Goal: Task Accomplishment & Management: Complete application form

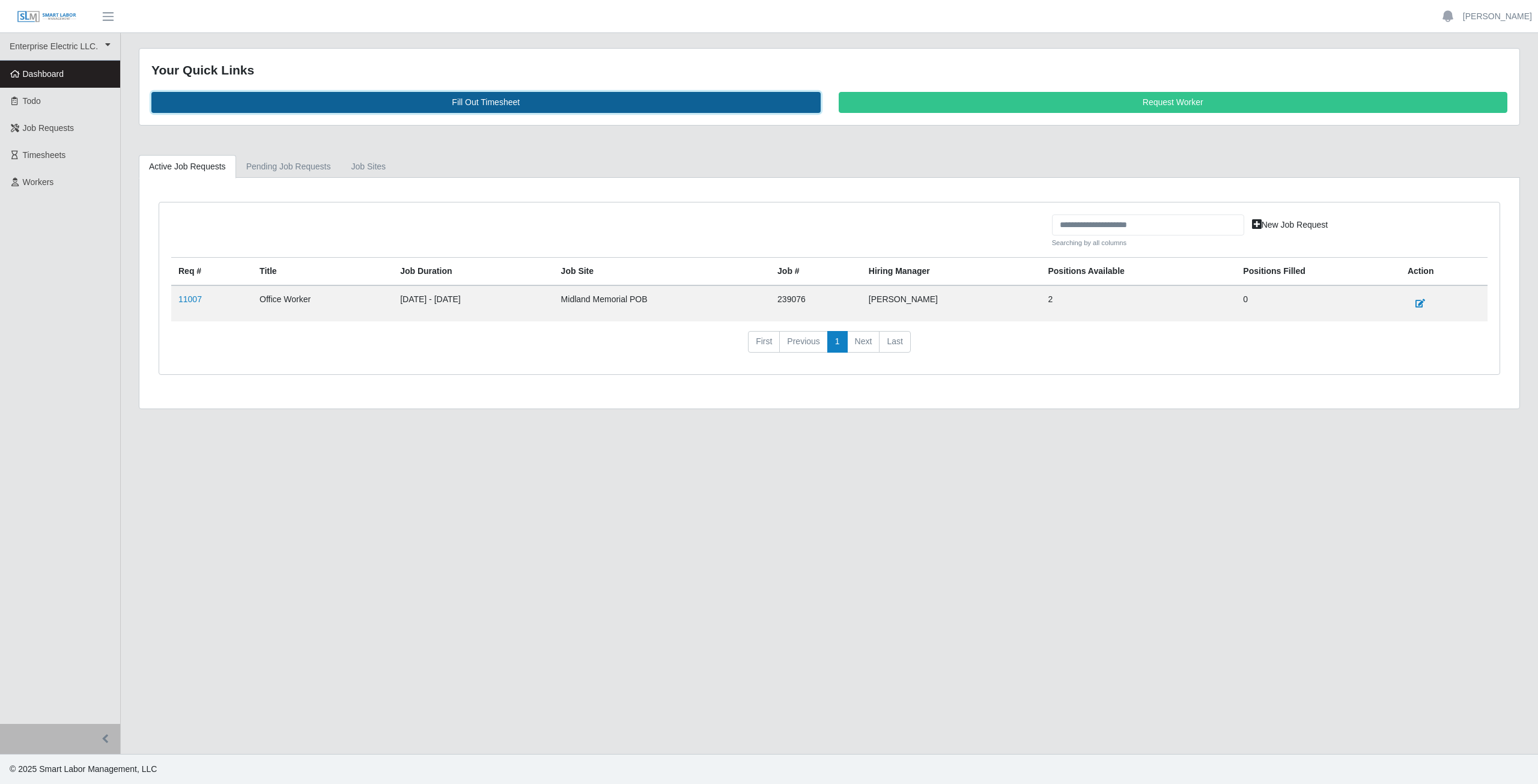
click at [488, 101] on link "Fill Out Timesheet" at bounding box center [486, 102] width 669 height 21
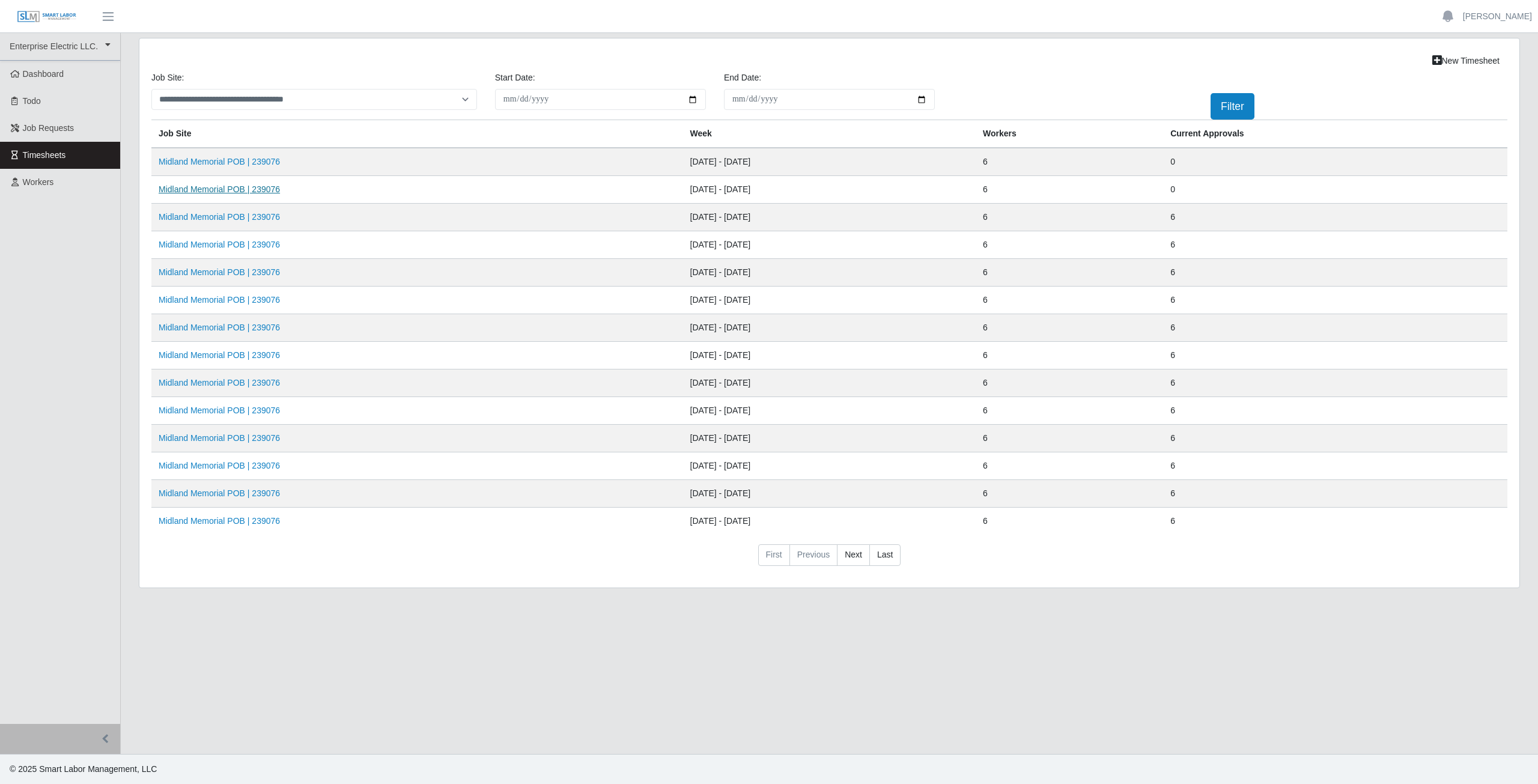
click at [221, 192] on link "Midland Memorial POB | 239076" at bounding box center [219, 189] width 121 height 9
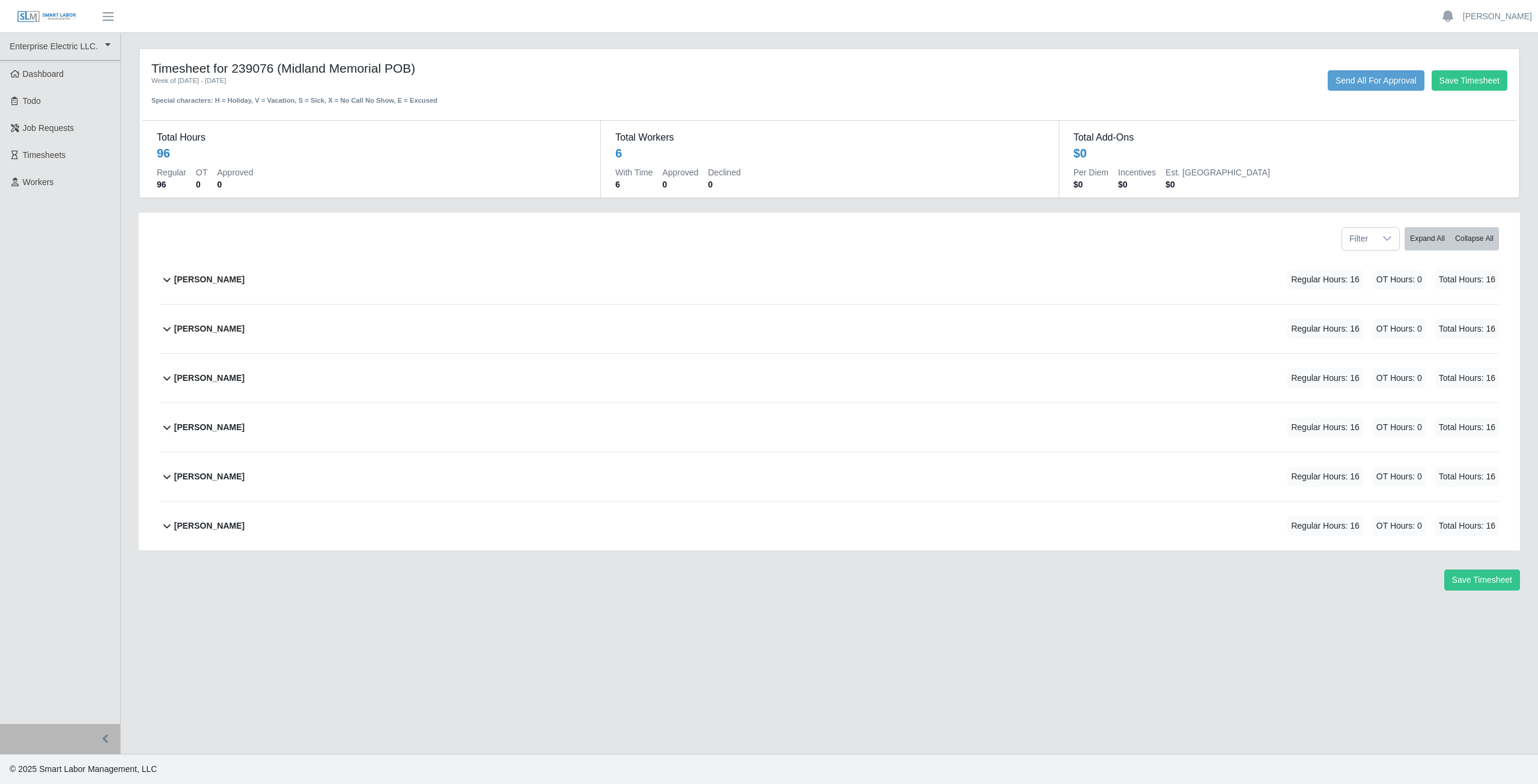
click at [165, 283] on icon at bounding box center [167, 279] width 14 height 14
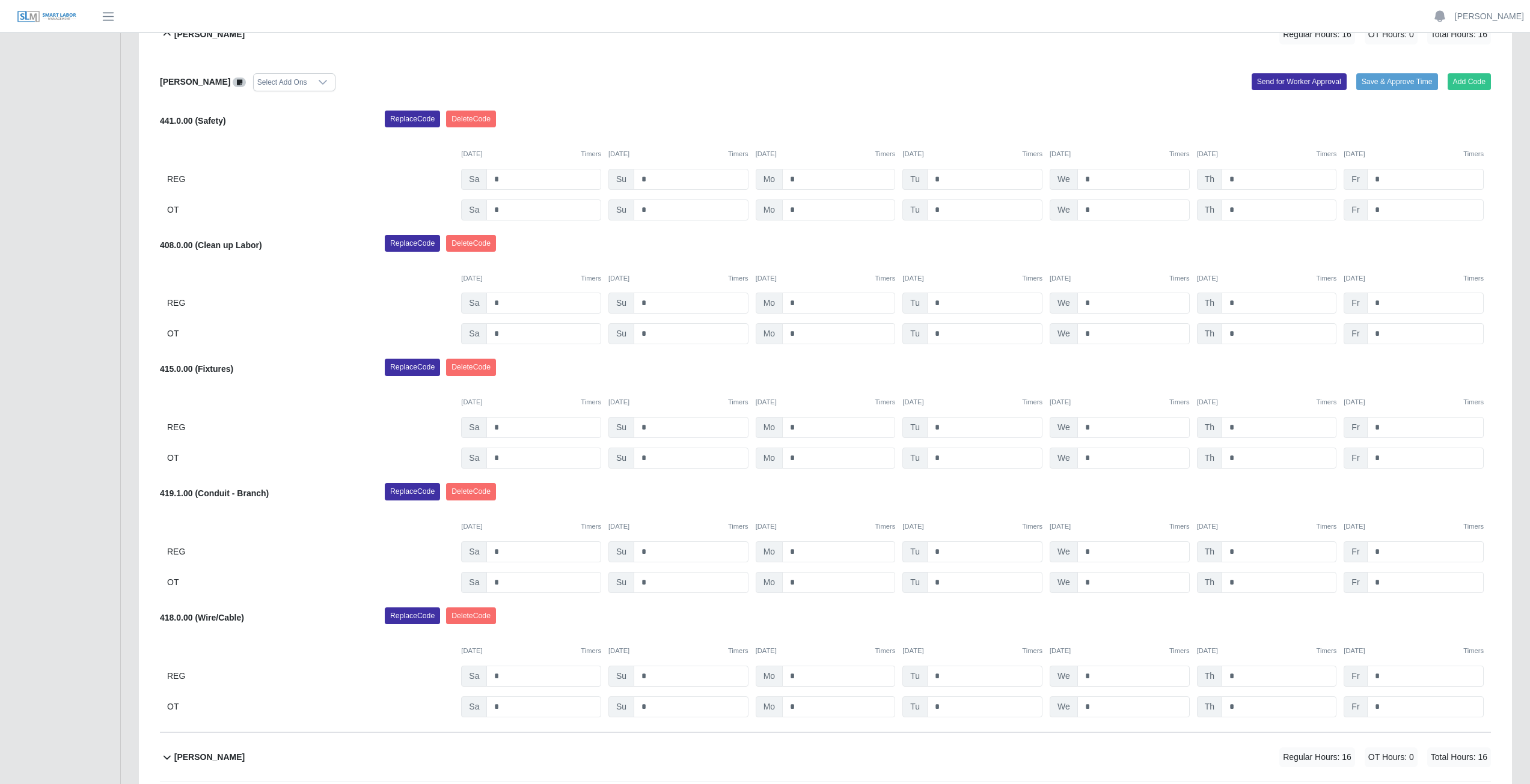
scroll to position [240, 0]
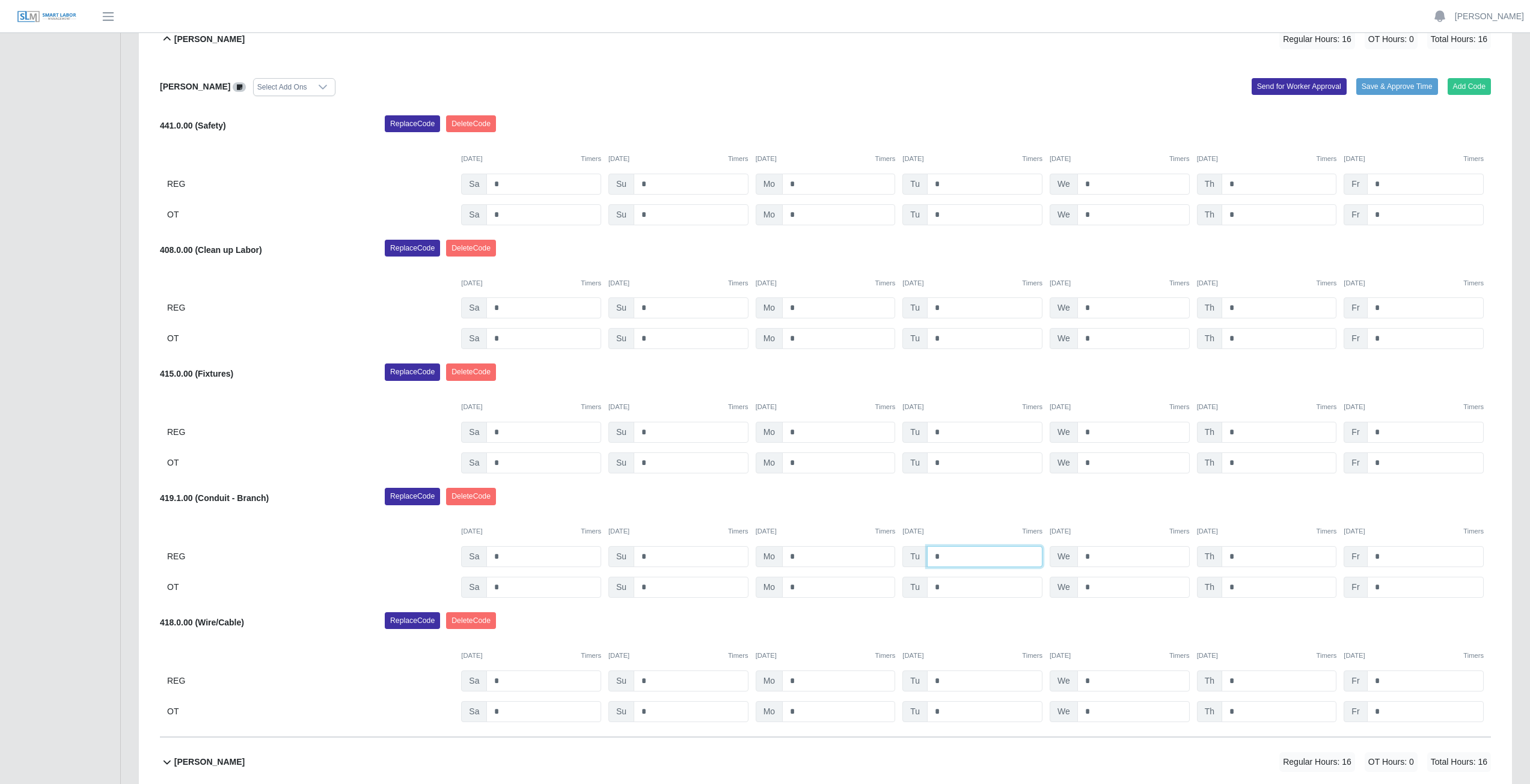
click at [942, 558] on input "*" at bounding box center [984, 556] width 115 height 21
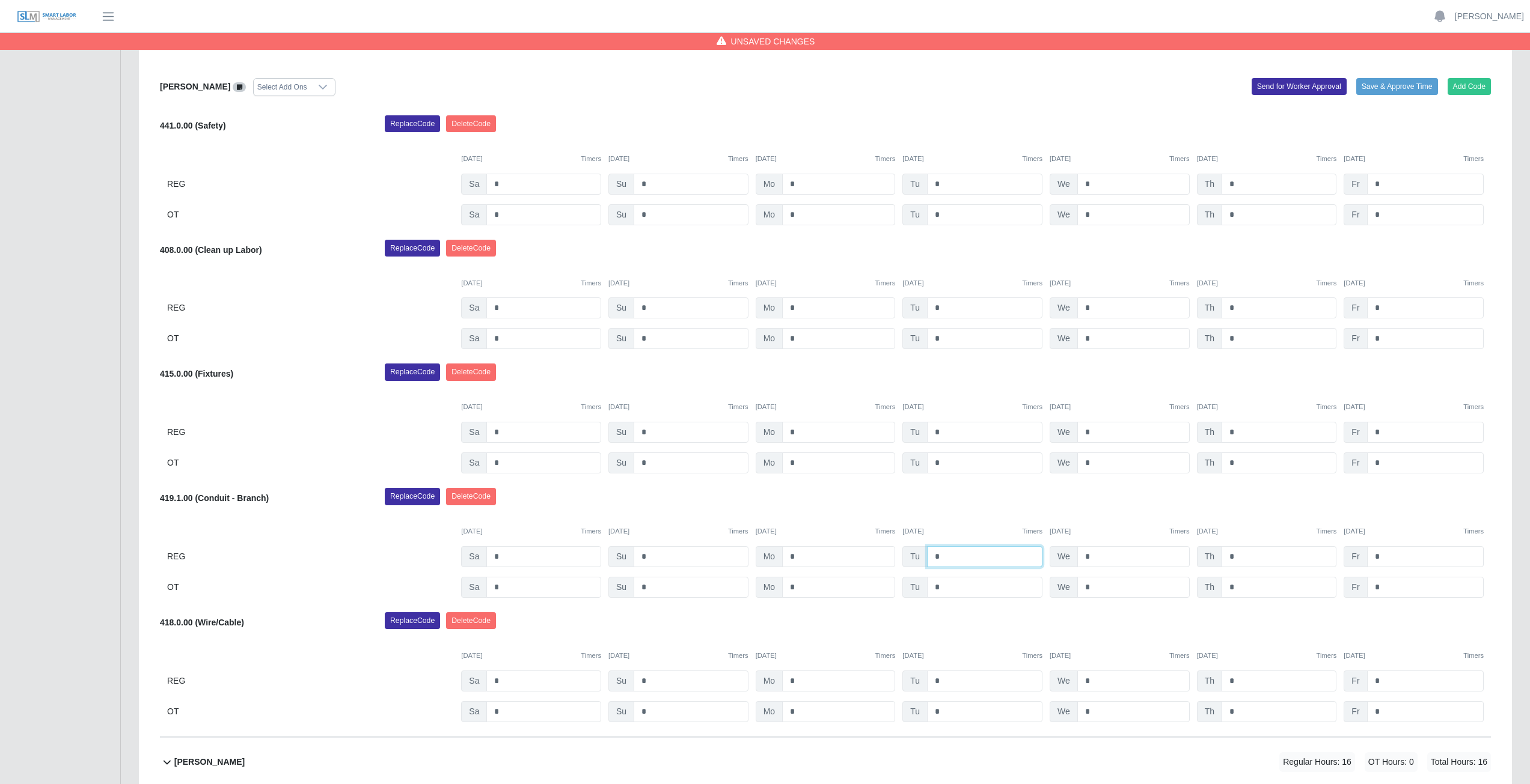
type input "*"
click at [976, 500] on div "Replace Code [GEOGRAPHIC_DATA] Code" at bounding box center [938, 500] width 1124 height 24
click at [1092, 556] on input "*" at bounding box center [1133, 556] width 113 height 21
type input "*"
click at [1113, 498] on div "Replace Code [GEOGRAPHIC_DATA] Code" at bounding box center [938, 500] width 1124 height 24
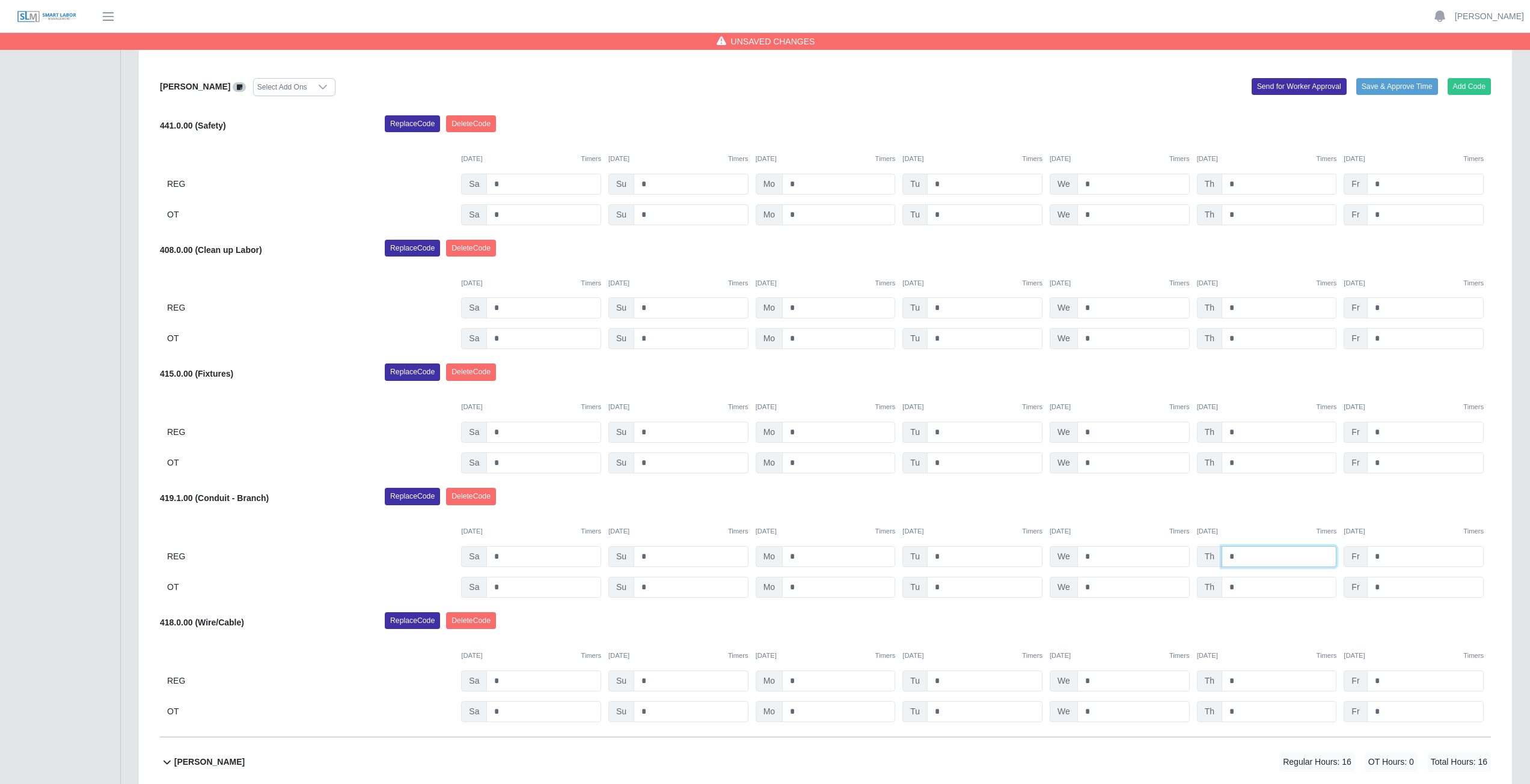
click at [1239, 556] on input "*" at bounding box center [1279, 556] width 115 height 21
type input "*"
click at [1240, 500] on div "Replace Code [GEOGRAPHIC_DATA] Code" at bounding box center [938, 500] width 1124 height 24
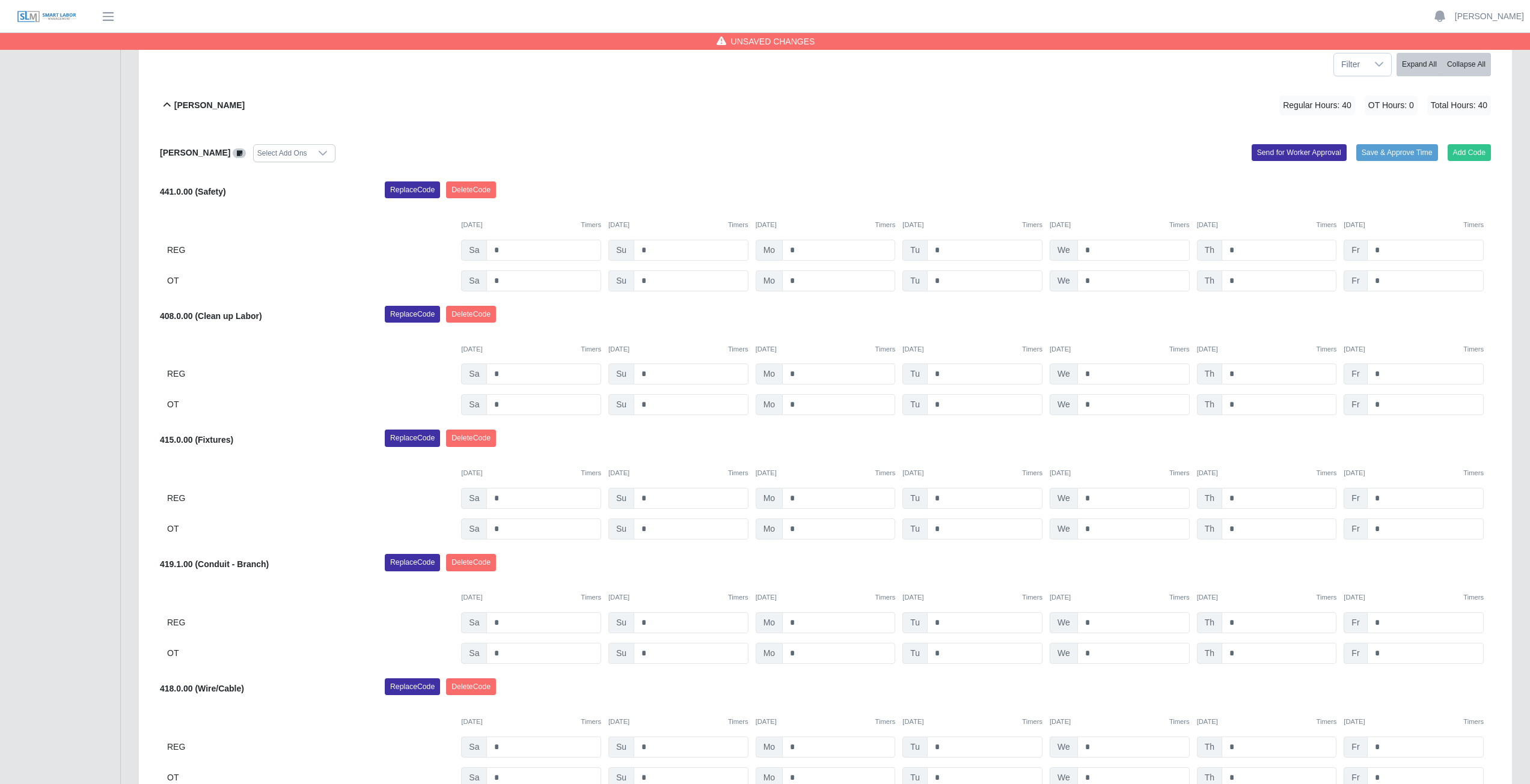
scroll to position [0, 0]
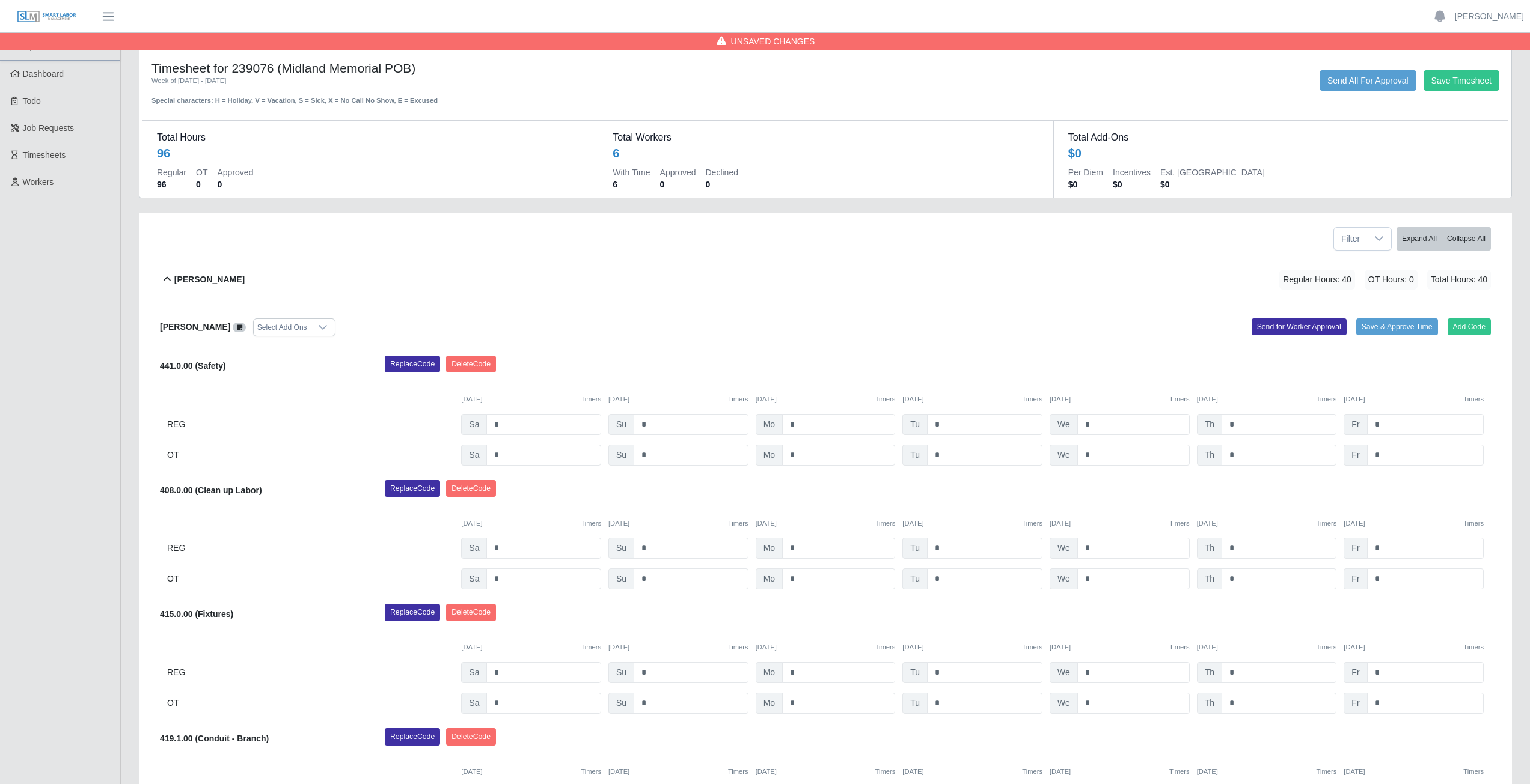
click at [163, 278] on icon at bounding box center [167, 279] width 14 height 14
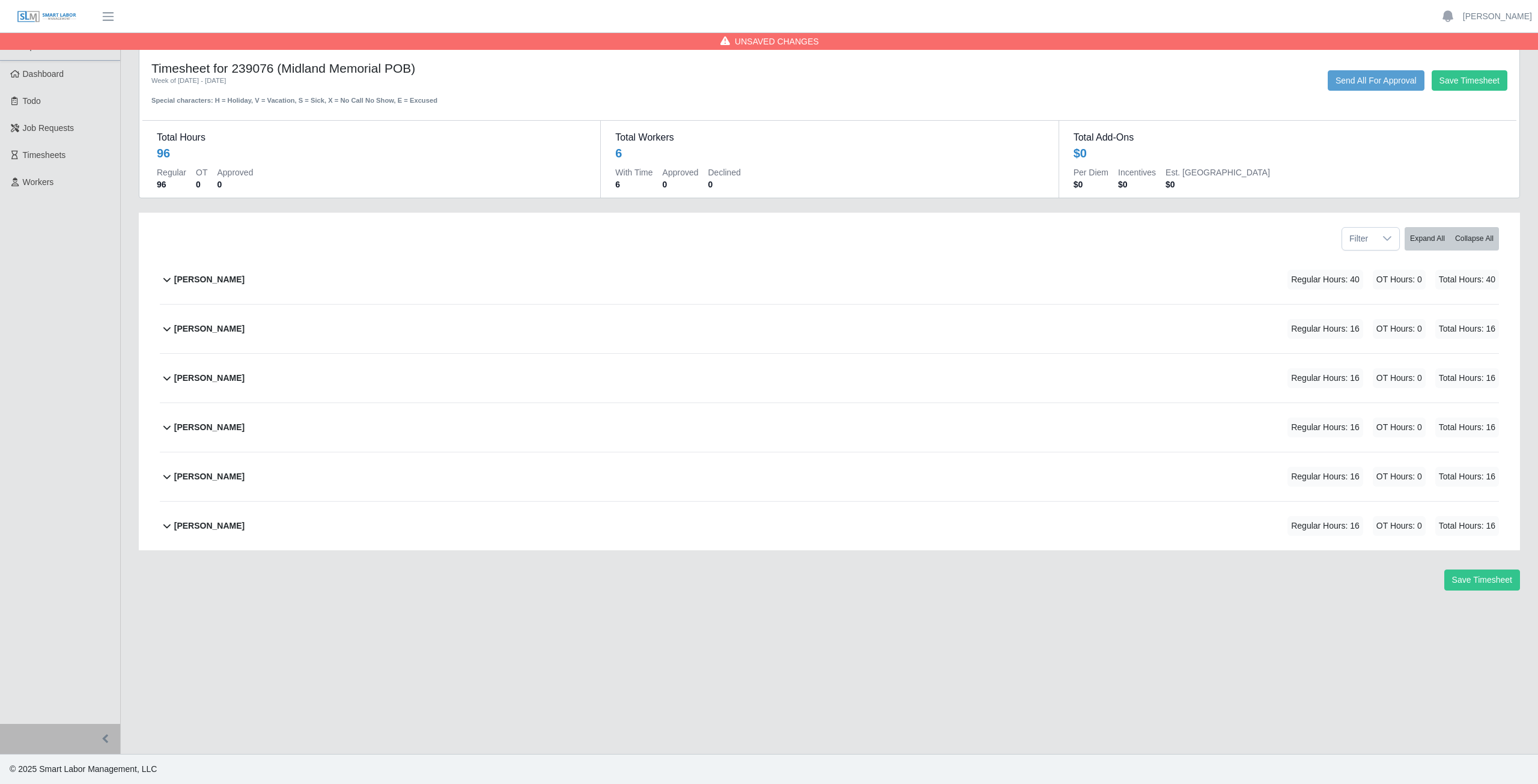
click at [163, 332] on icon at bounding box center [167, 328] width 14 height 14
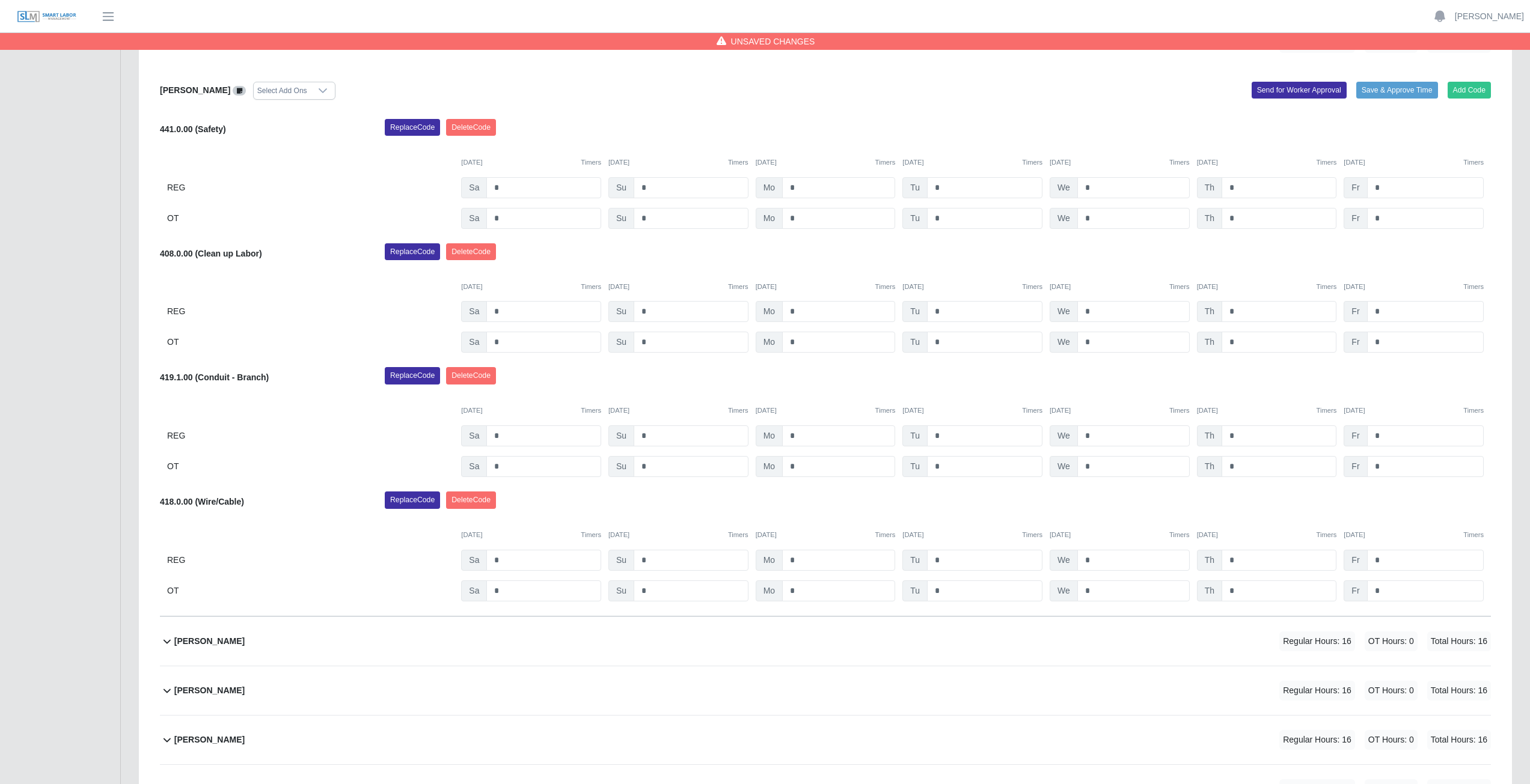
scroll to position [285, 0]
click at [945, 437] on input "*" at bounding box center [984, 436] width 115 height 21
type input "*"
drag, startPoint x: 957, startPoint y: 393, endPoint x: 1119, endPoint y: 422, distance: 164.6
click at [1065, 413] on div "[DATE] Timers [DATE] Timers [DATE] Timers [DATE] Timers [DATE] Timers [DATE] Ti…" at bounding box center [825, 404] width 1330 height 25
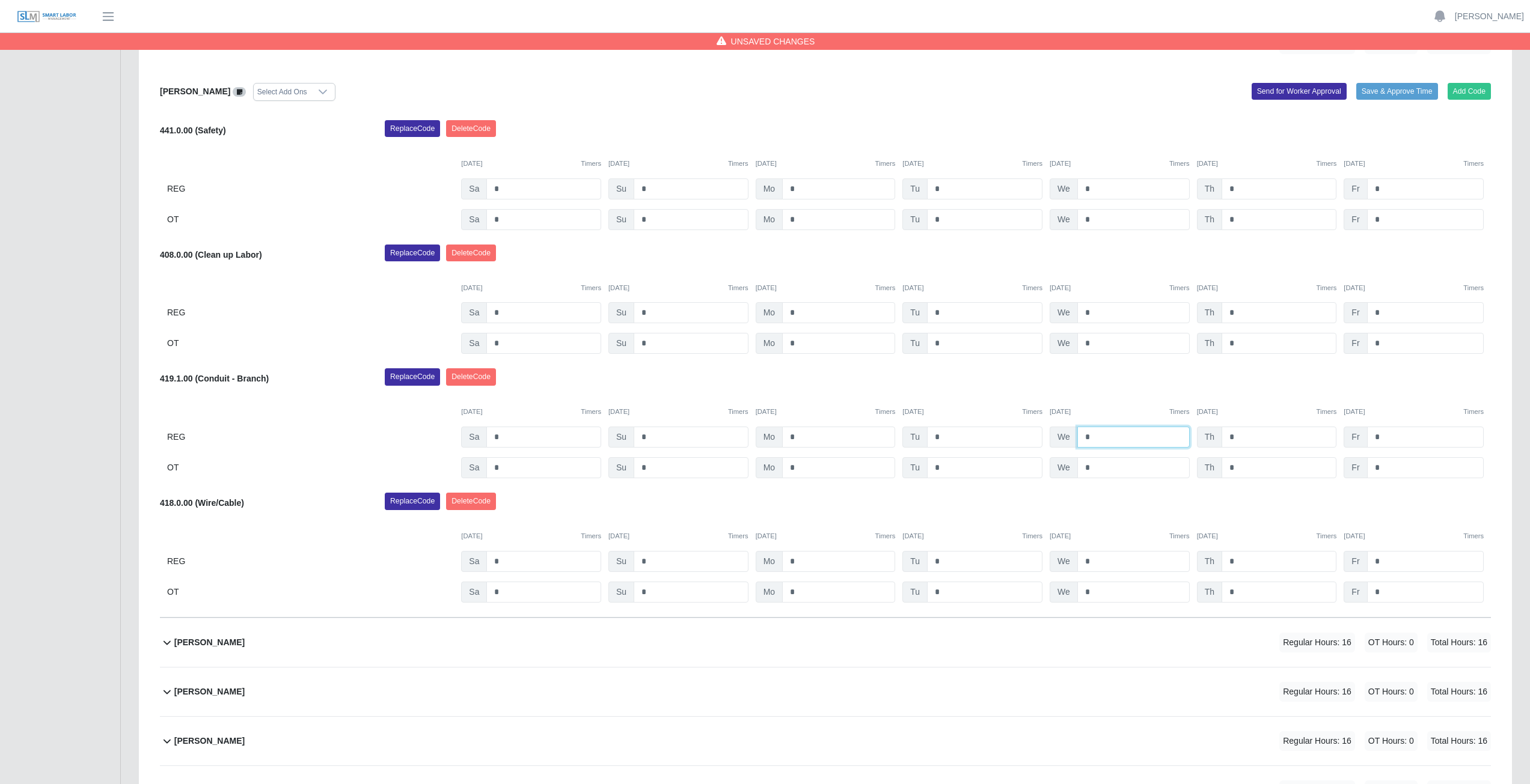
click at [1098, 436] on input "*" at bounding box center [1133, 436] width 113 height 21
type input "*"
click at [1098, 393] on div "[DATE] Timers [DATE] Timers [DATE] Timers [DATE] Timers [DATE] Timers [DATE] Ti…" at bounding box center [825, 404] width 1330 height 25
click at [1242, 437] on input "*" at bounding box center [1279, 436] width 115 height 21
type input "*"
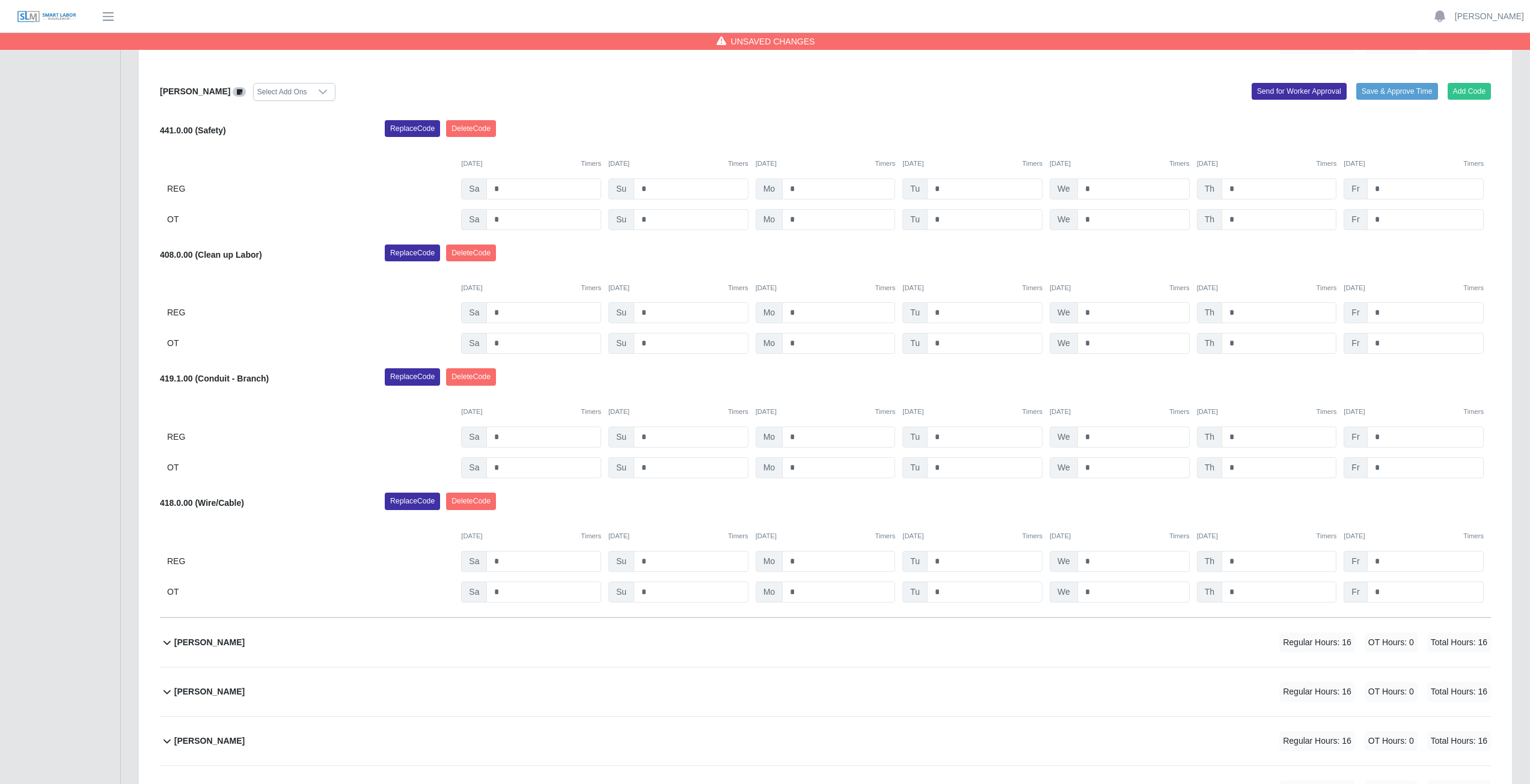
click at [1252, 391] on div "Replace Code [GEOGRAPHIC_DATA] Code" at bounding box center [938, 380] width 1124 height 24
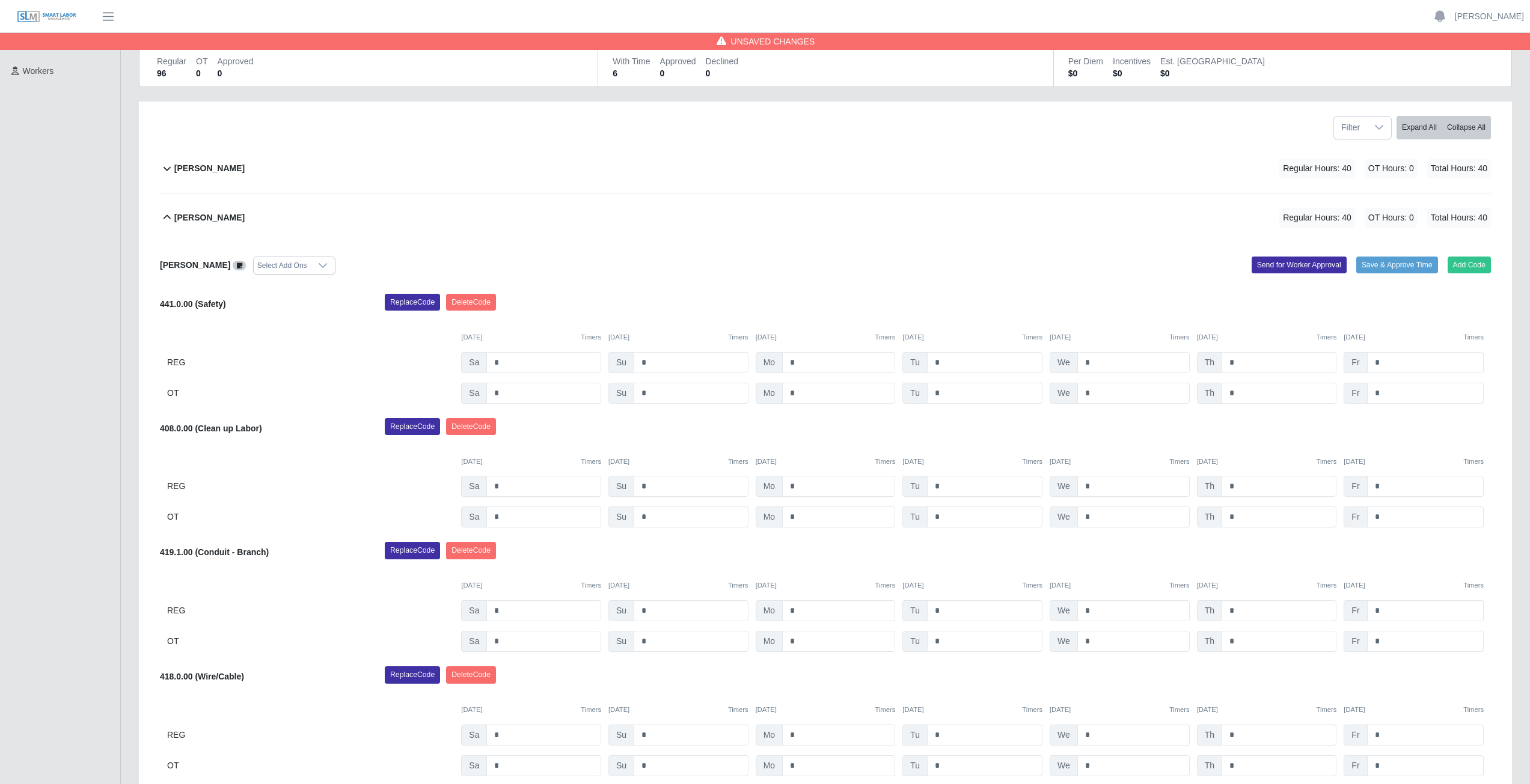
scroll to position [105, 0]
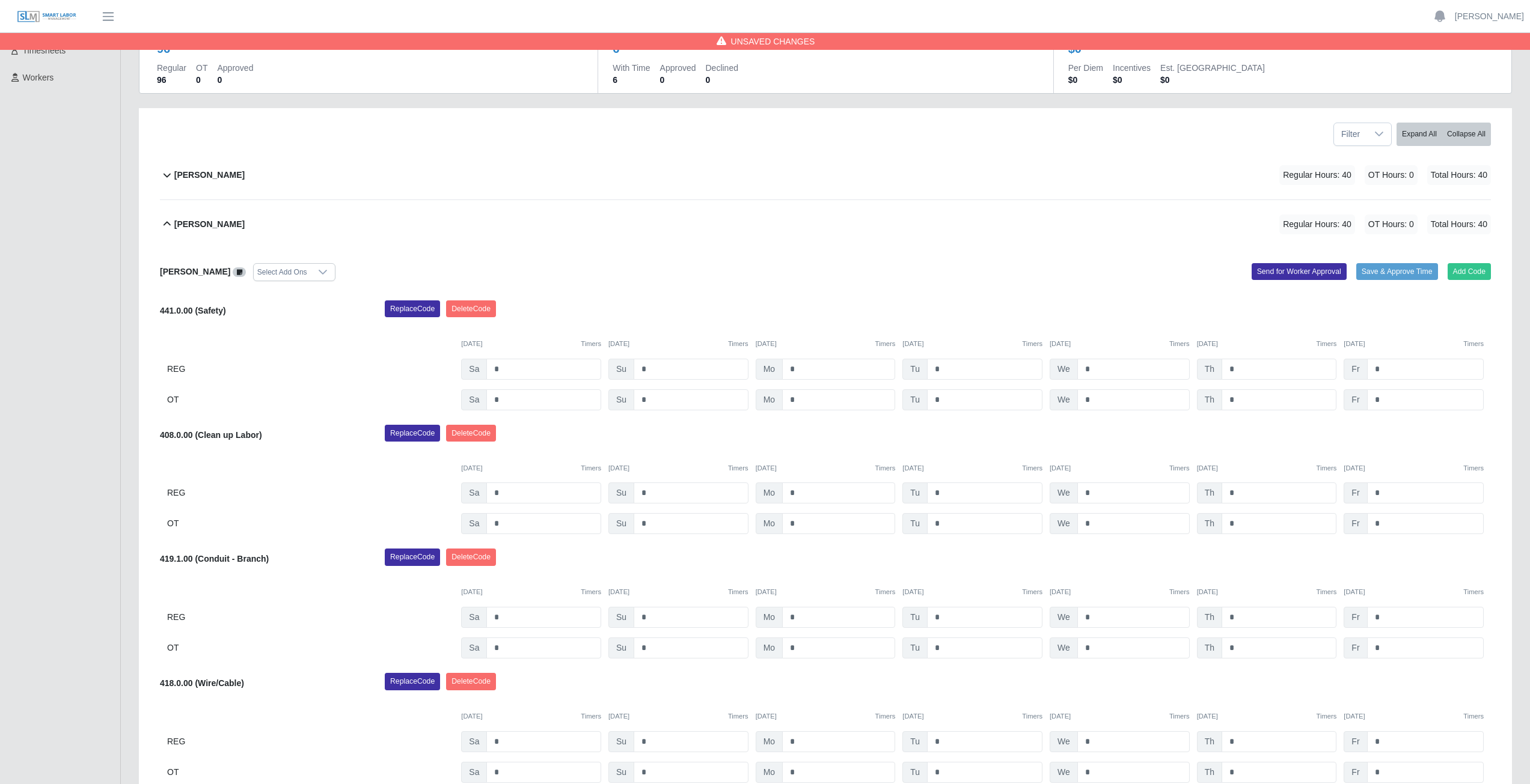
click at [167, 222] on icon at bounding box center [167, 223] width 8 height 4
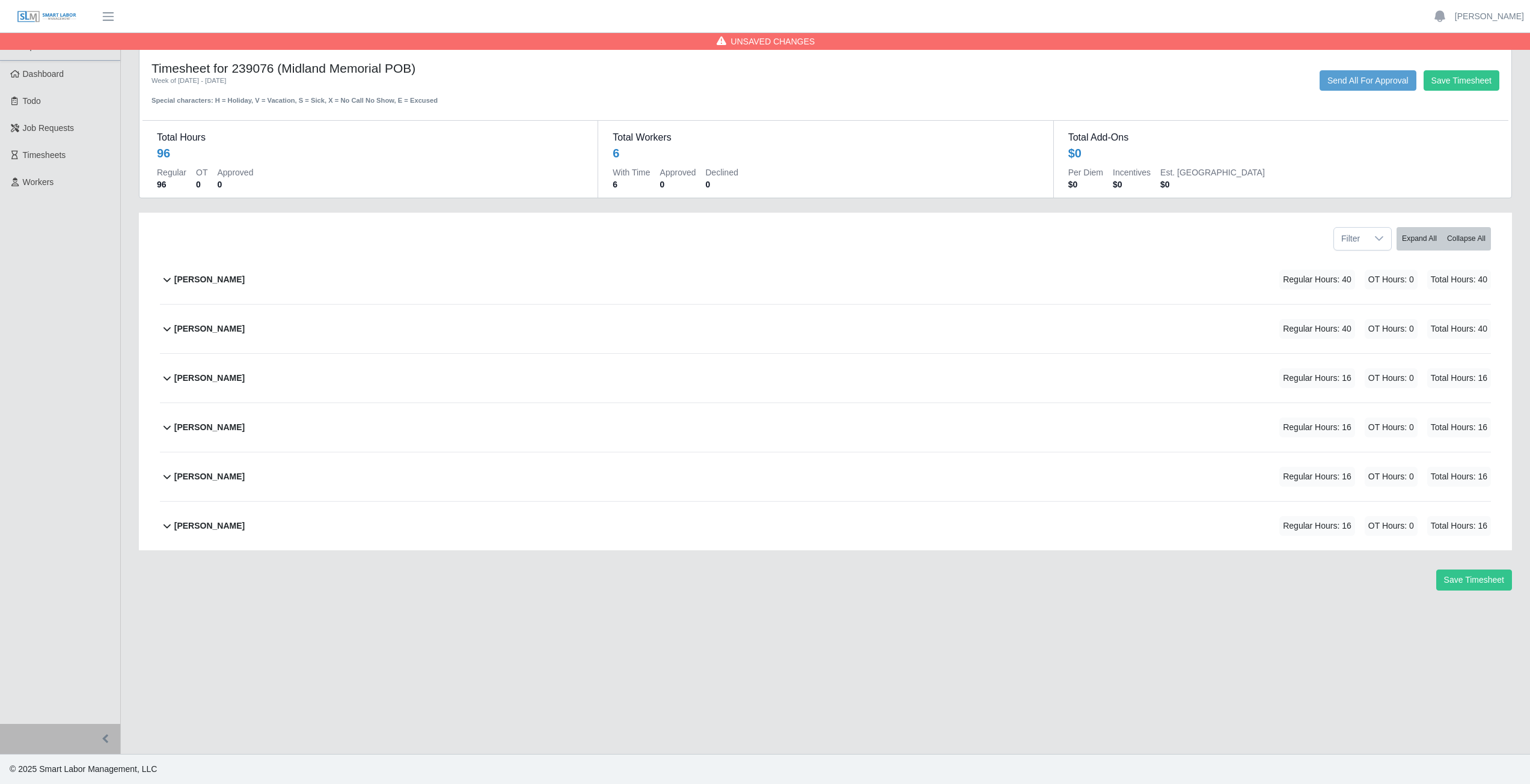
scroll to position [0, 0]
click at [165, 382] on icon at bounding box center [167, 377] width 14 height 14
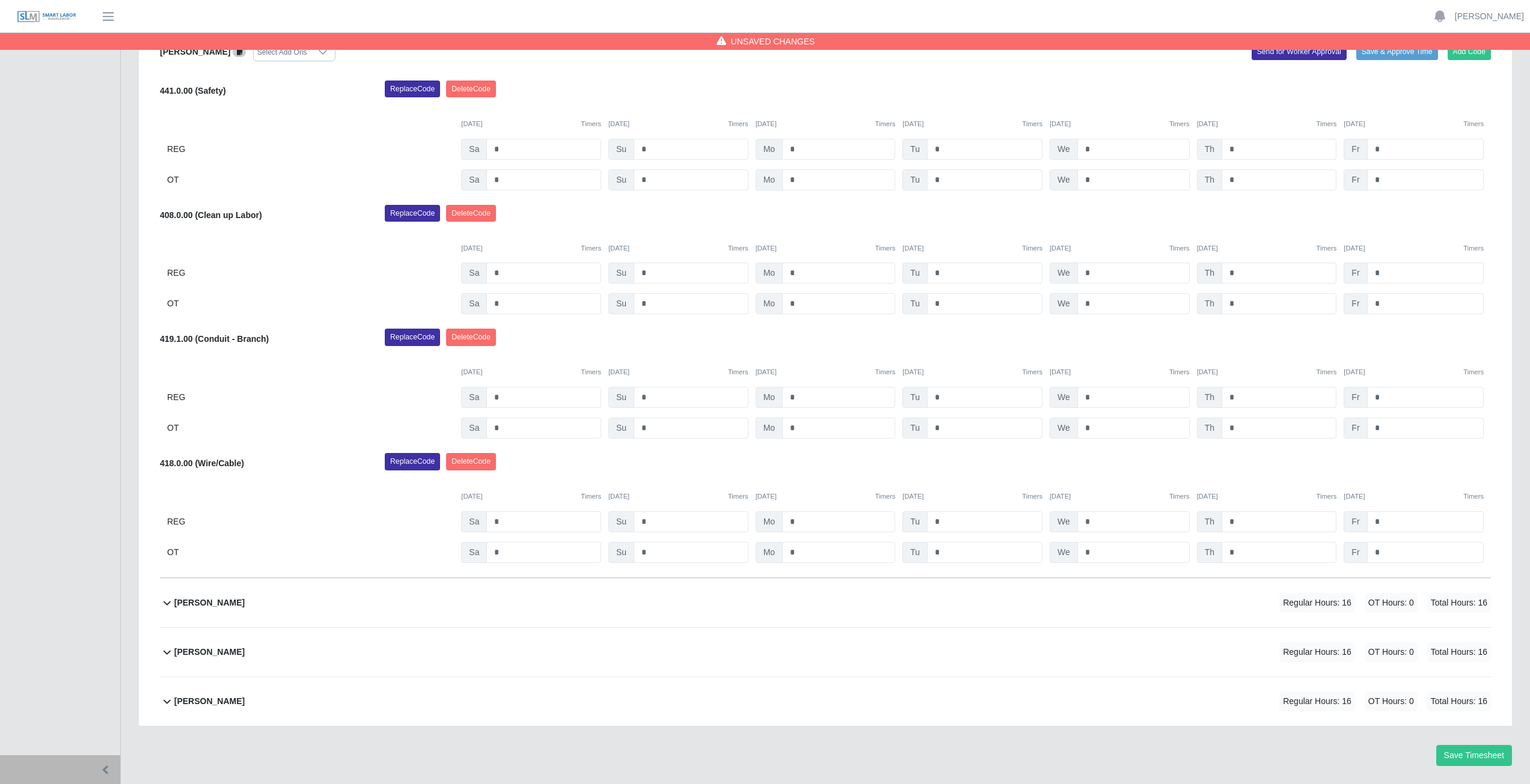
scroll to position [405, 0]
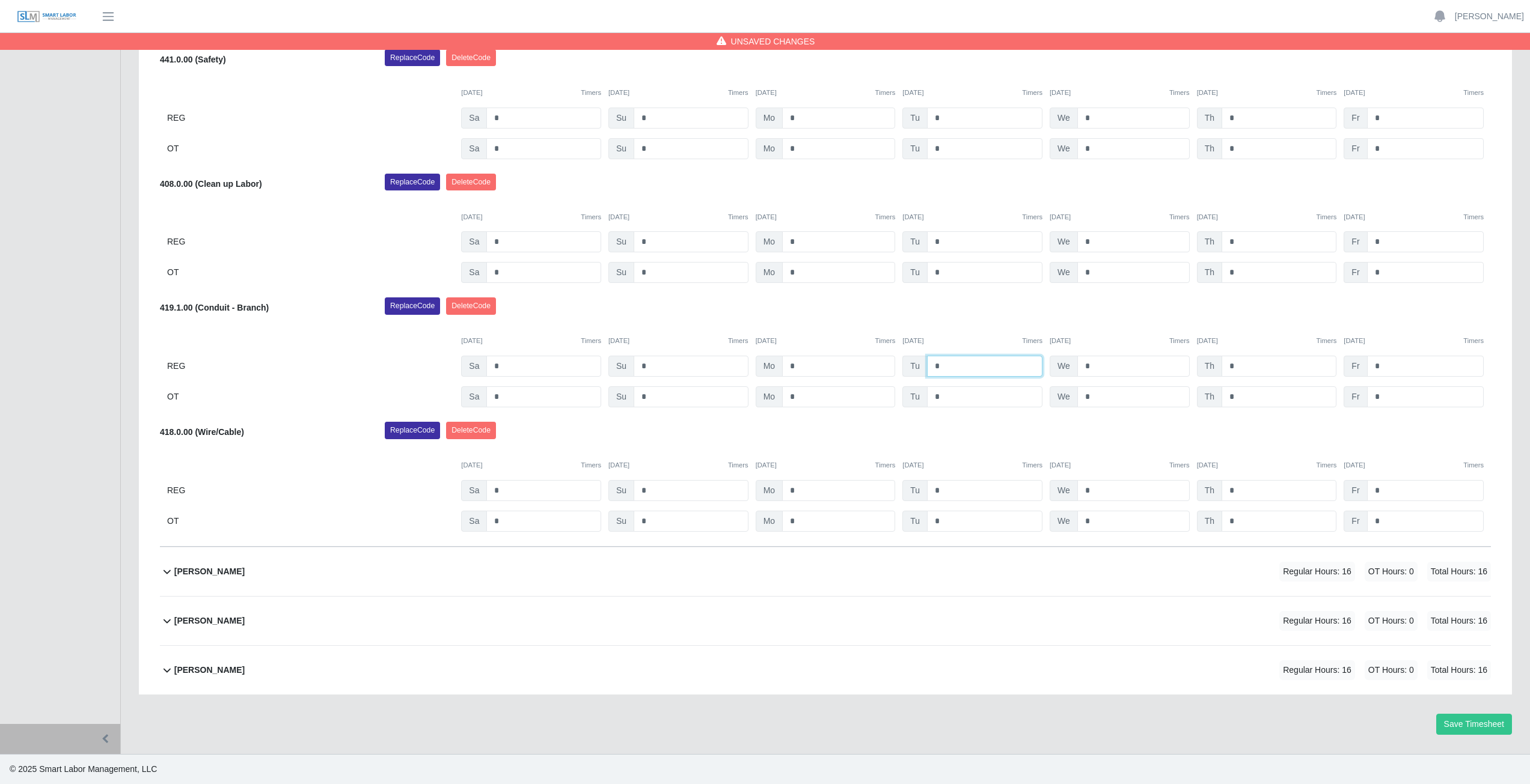
click at [945, 366] on input "*" at bounding box center [984, 365] width 115 height 21
type input "*"
click at [959, 315] on div "Replace Code [GEOGRAPHIC_DATA] Code" at bounding box center [938, 310] width 1124 height 24
click at [1092, 491] on input "*" at bounding box center [1133, 490] width 113 height 21
type input "*"
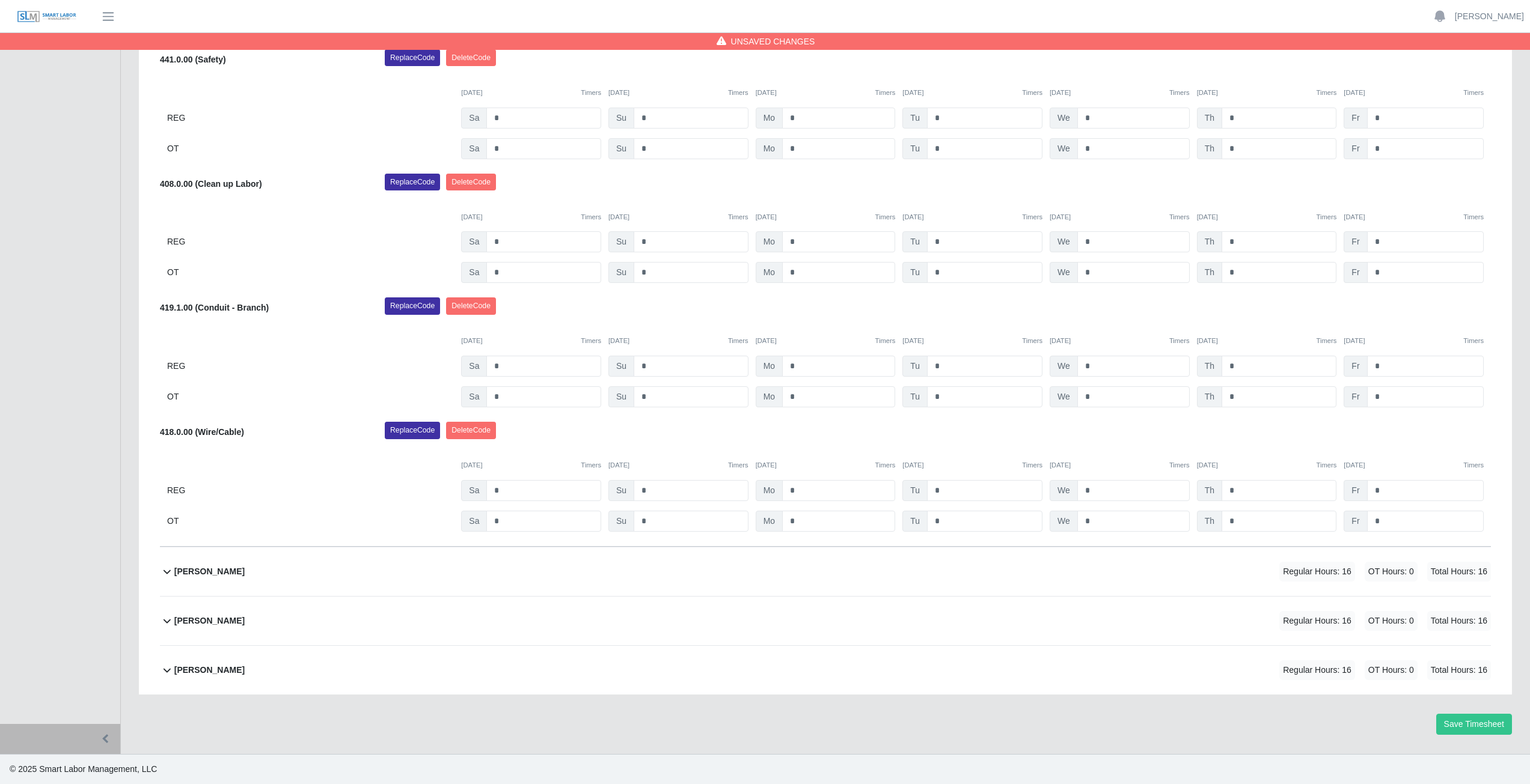
click at [1101, 441] on div "Replace Code [GEOGRAPHIC_DATA] Code" at bounding box center [938, 434] width 1124 height 24
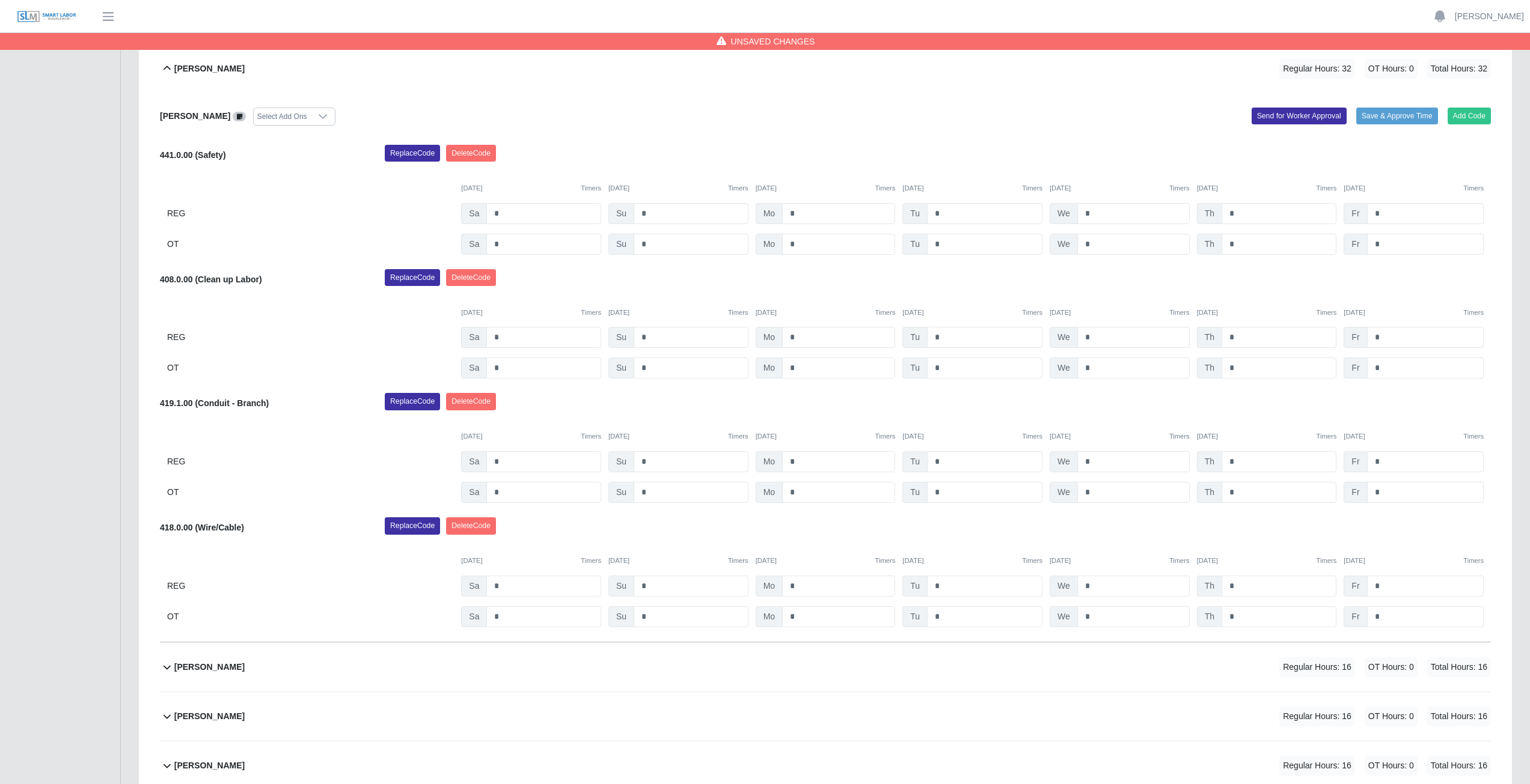
scroll to position [345, 0]
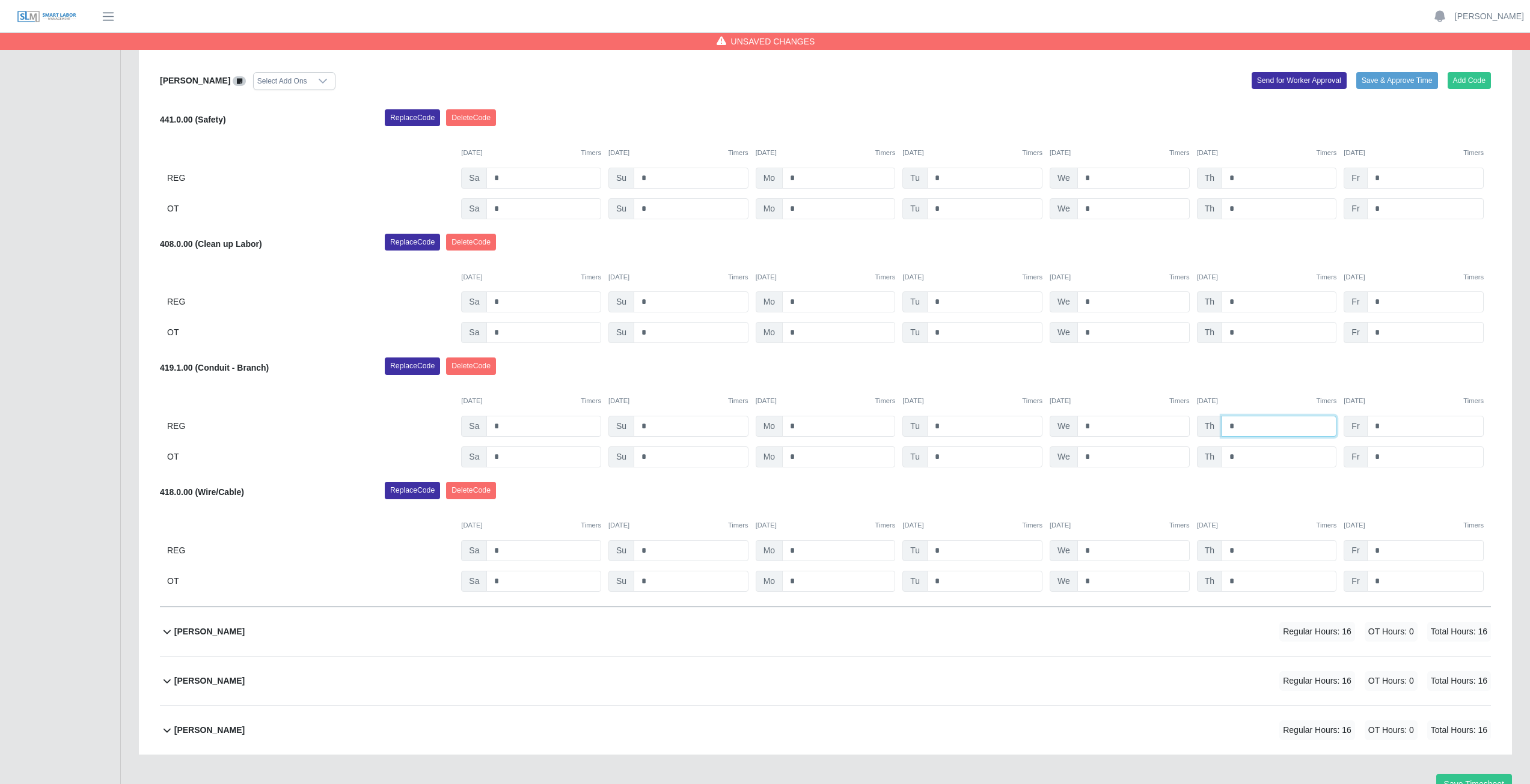
click at [1236, 425] on input "*" at bounding box center [1279, 425] width 115 height 21
type input "*"
click at [1239, 364] on div "Replace Code [GEOGRAPHIC_DATA] Code" at bounding box center [938, 370] width 1124 height 24
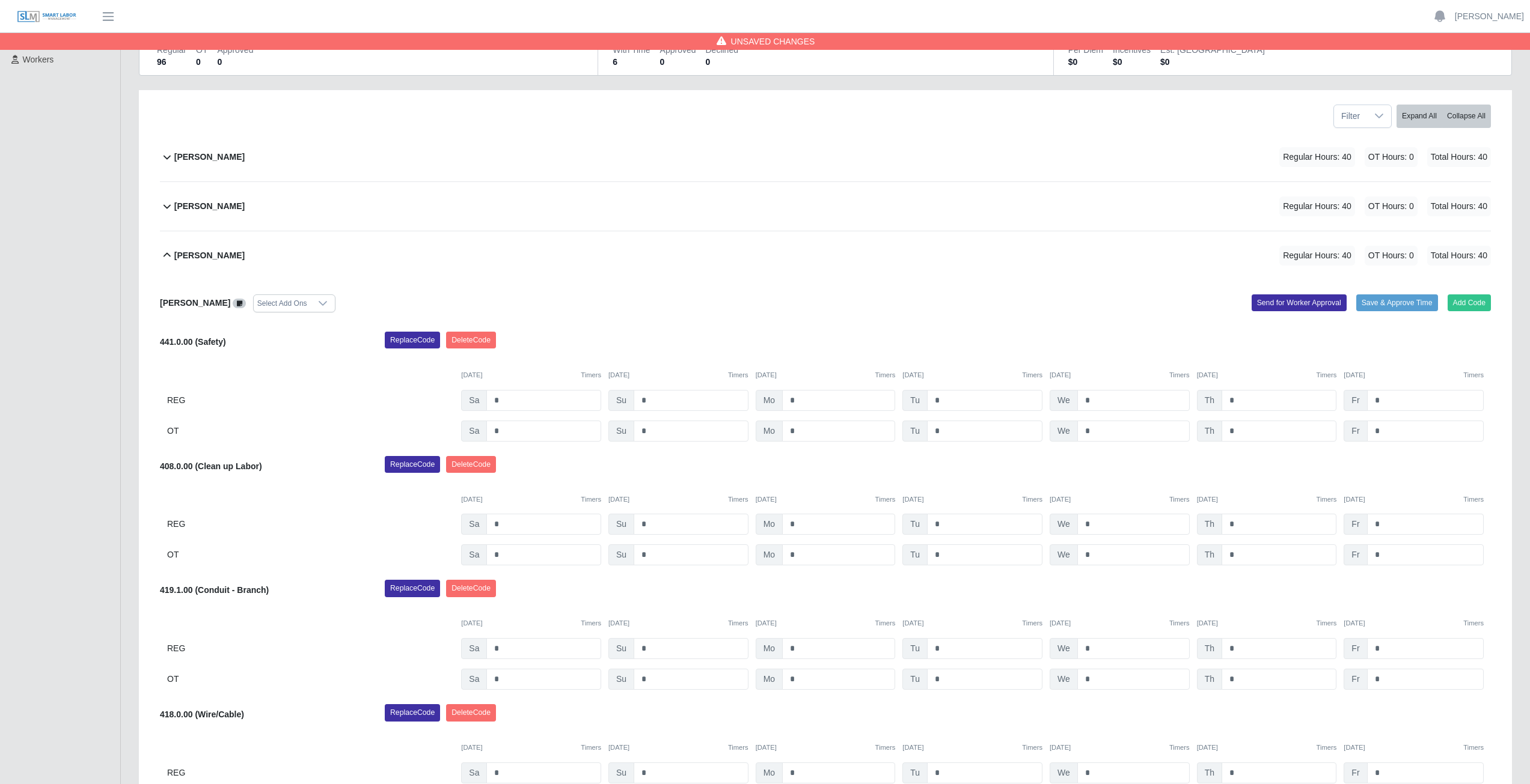
scroll to position [105, 0]
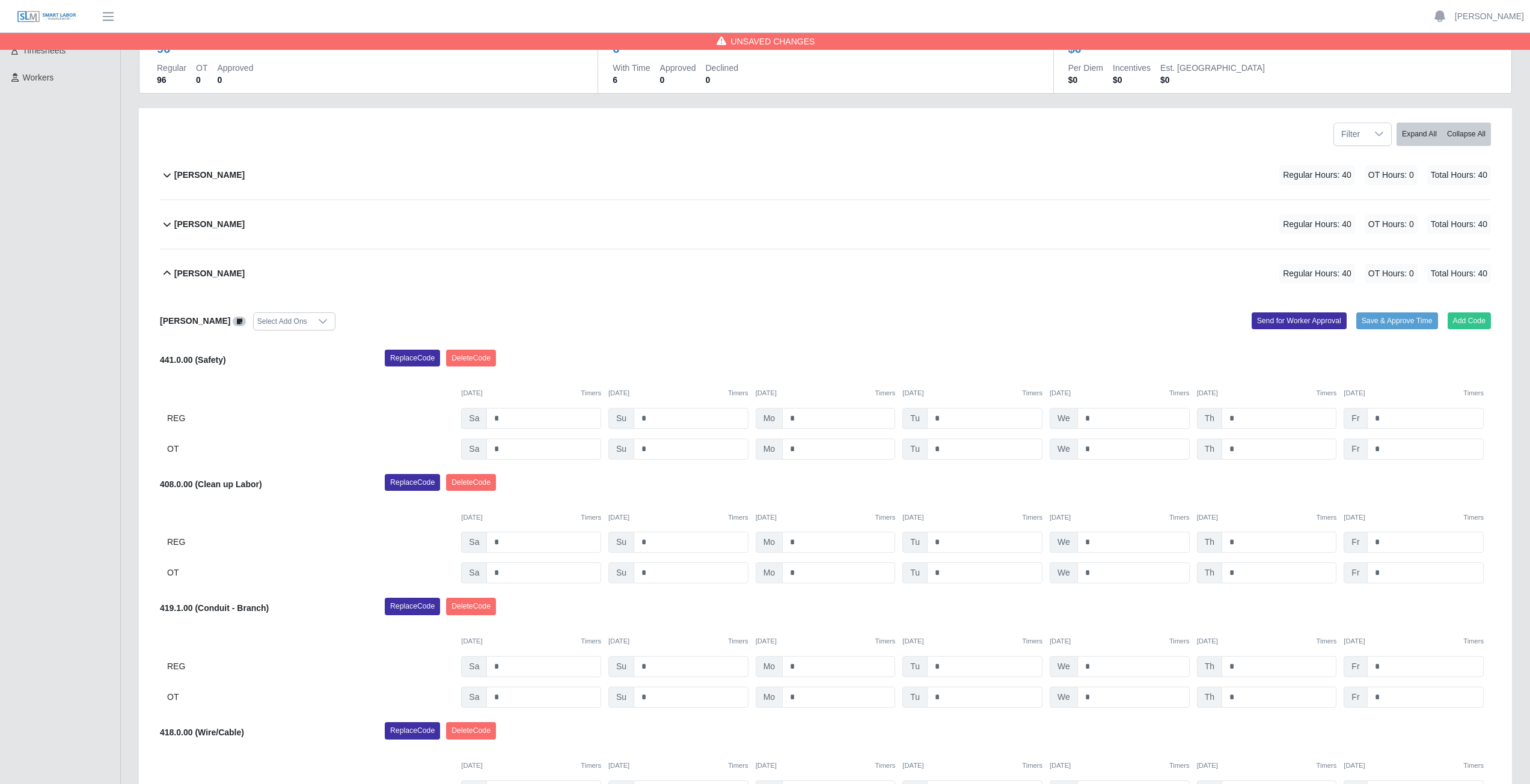
click at [165, 271] on icon at bounding box center [167, 273] width 14 height 14
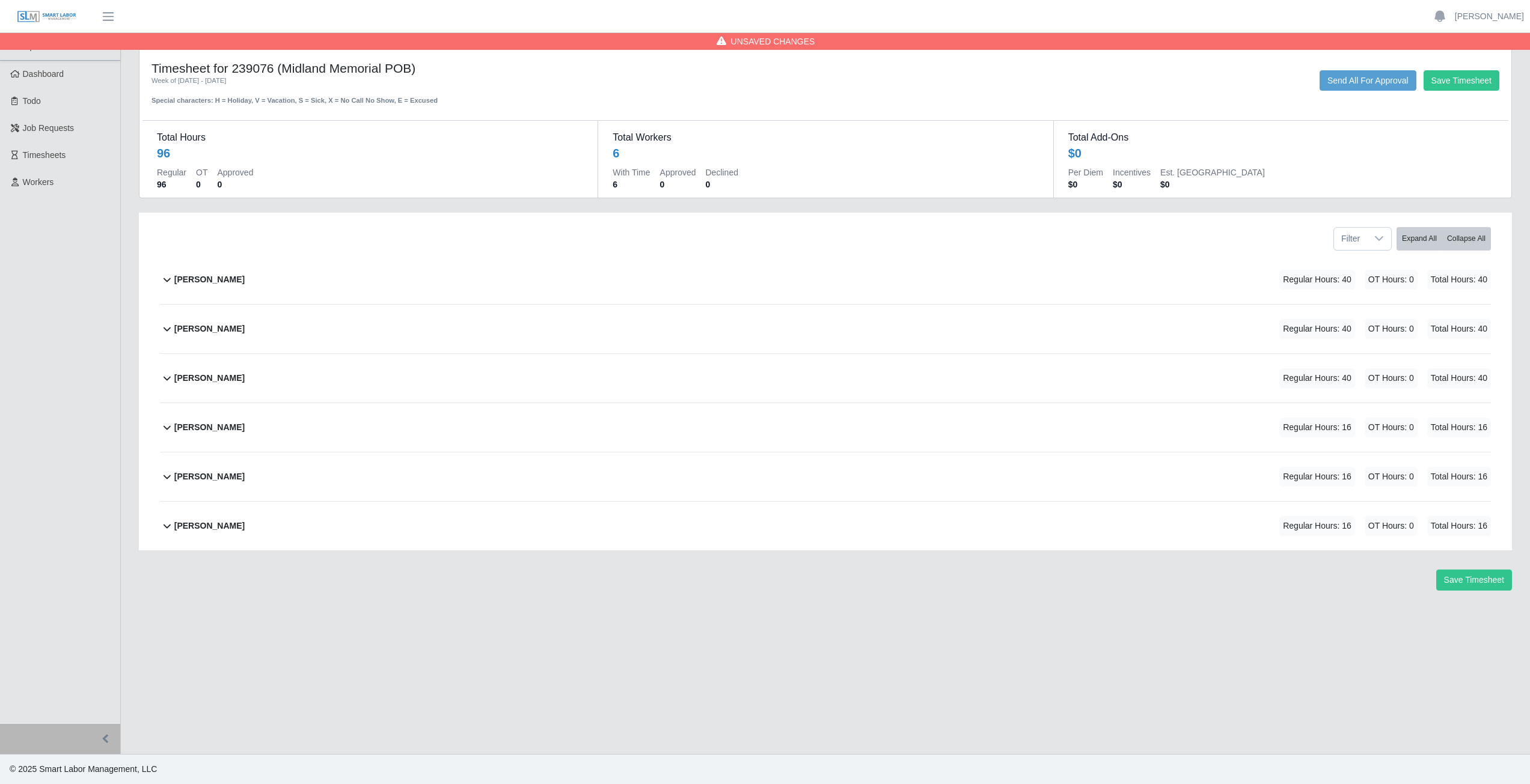
scroll to position [0, 0]
click at [161, 430] on icon at bounding box center [167, 426] width 14 height 14
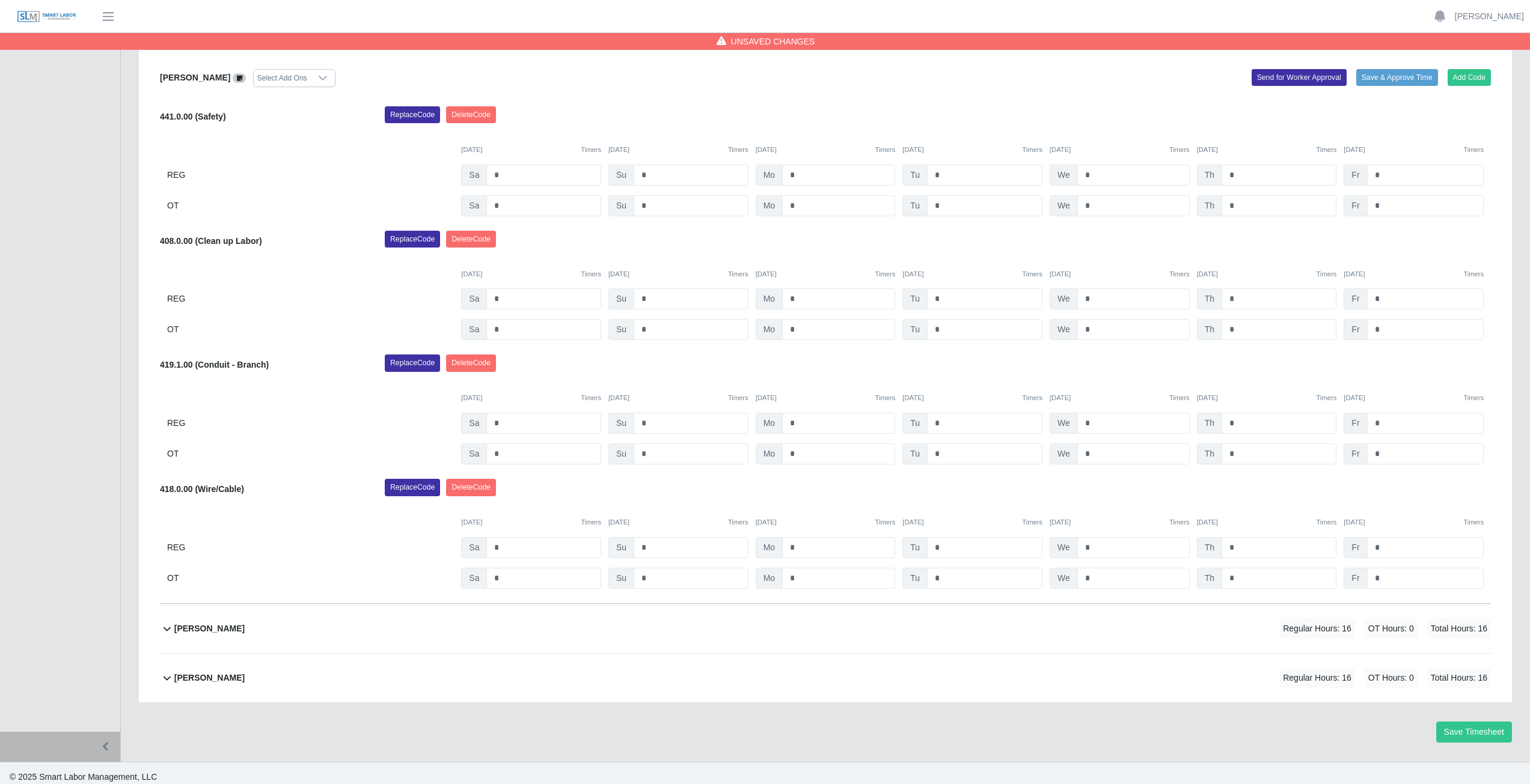
scroll to position [405, 0]
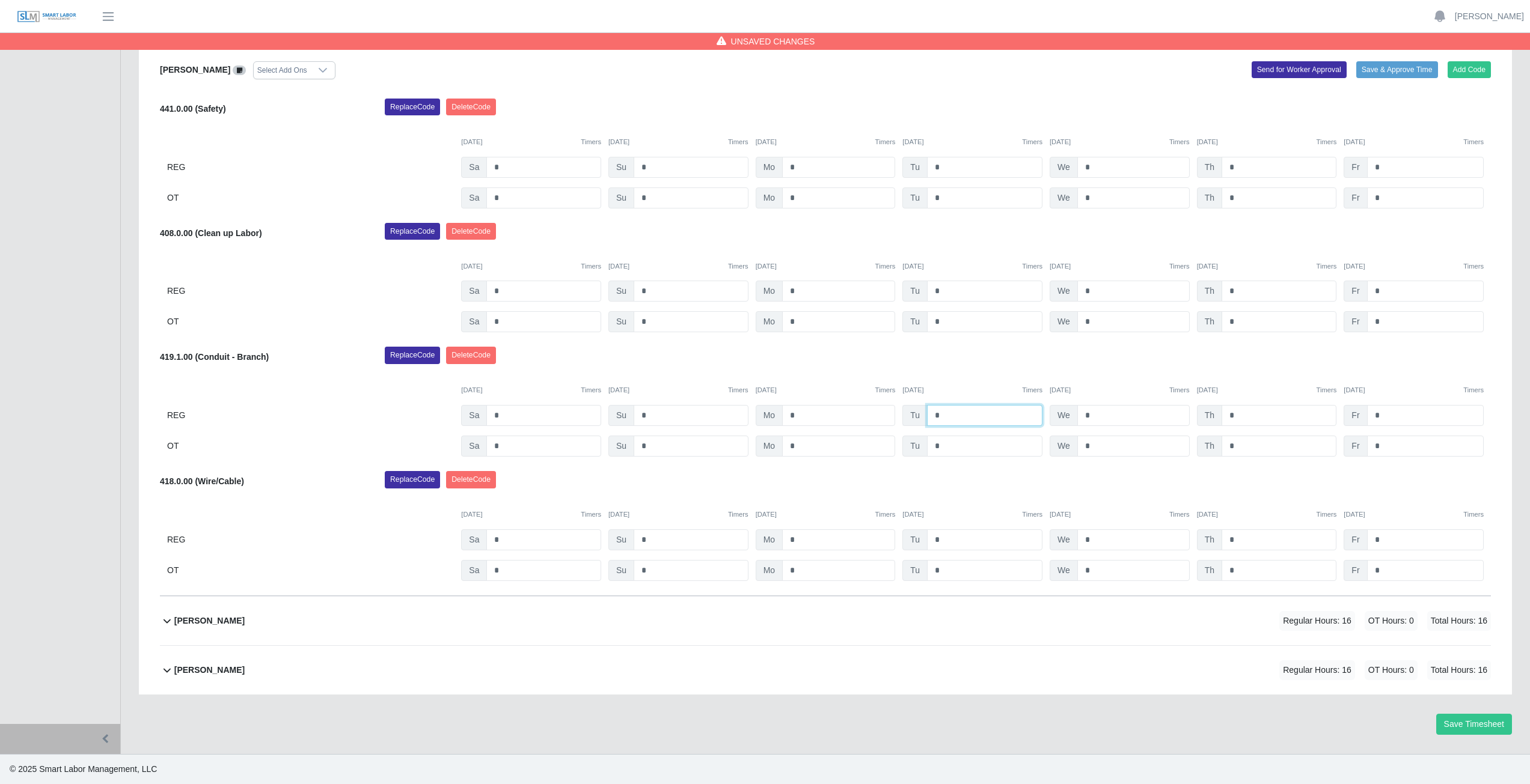
click at [944, 416] on input "*" at bounding box center [984, 415] width 115 height 21
type input "*"
click at [1094, 418] on input "*" at bounding box center [1133, 415] width 113 height 21
type input "*"
click at [1237, 538] on input "*" at bounding box center [1279, 540] width 115 height 21
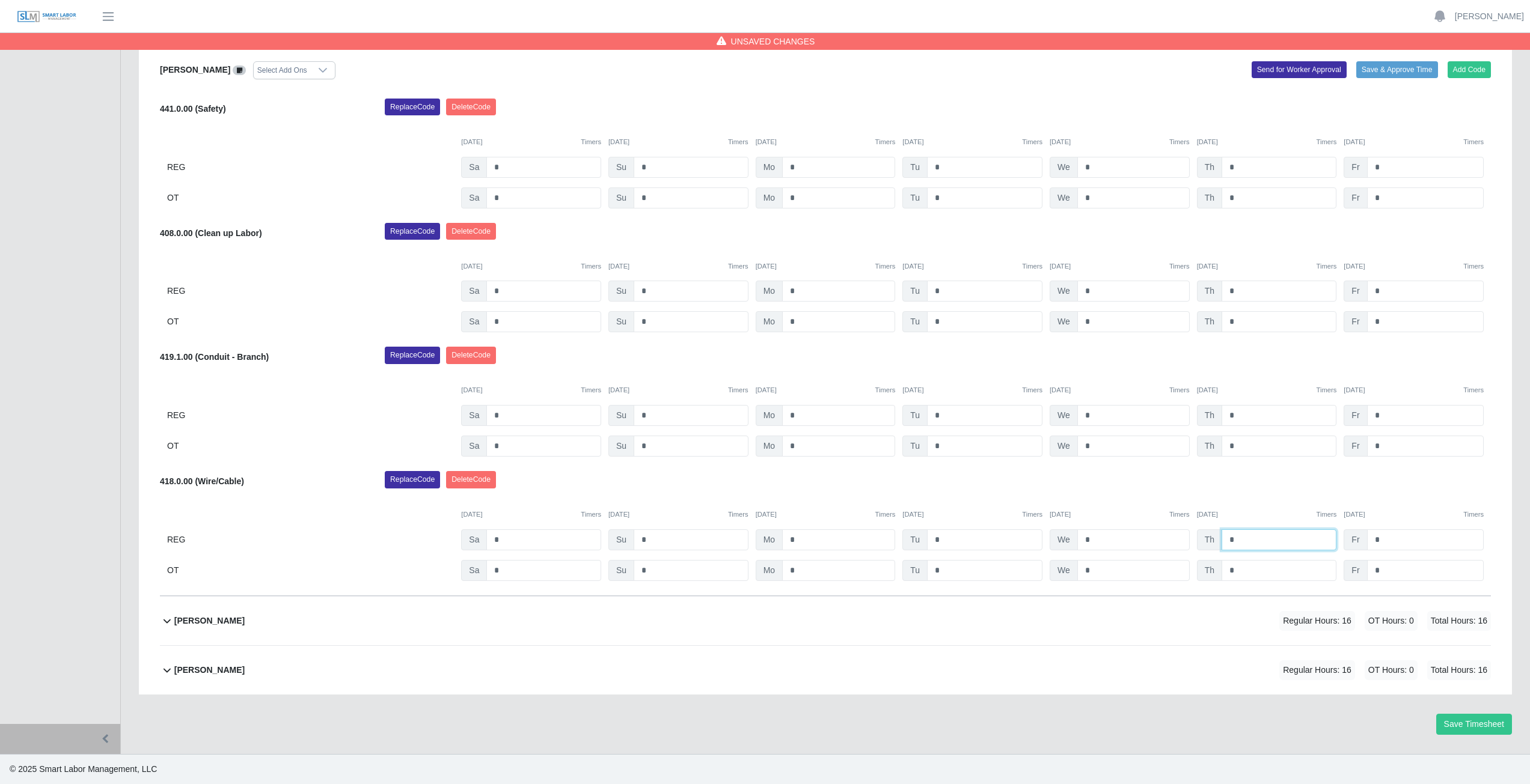
type input "*"
click at [1148, 488] on div "Replace Code [GEOGRAPHIC_DATA] Code" at bounding box center [938, 483] width 1124 height 24
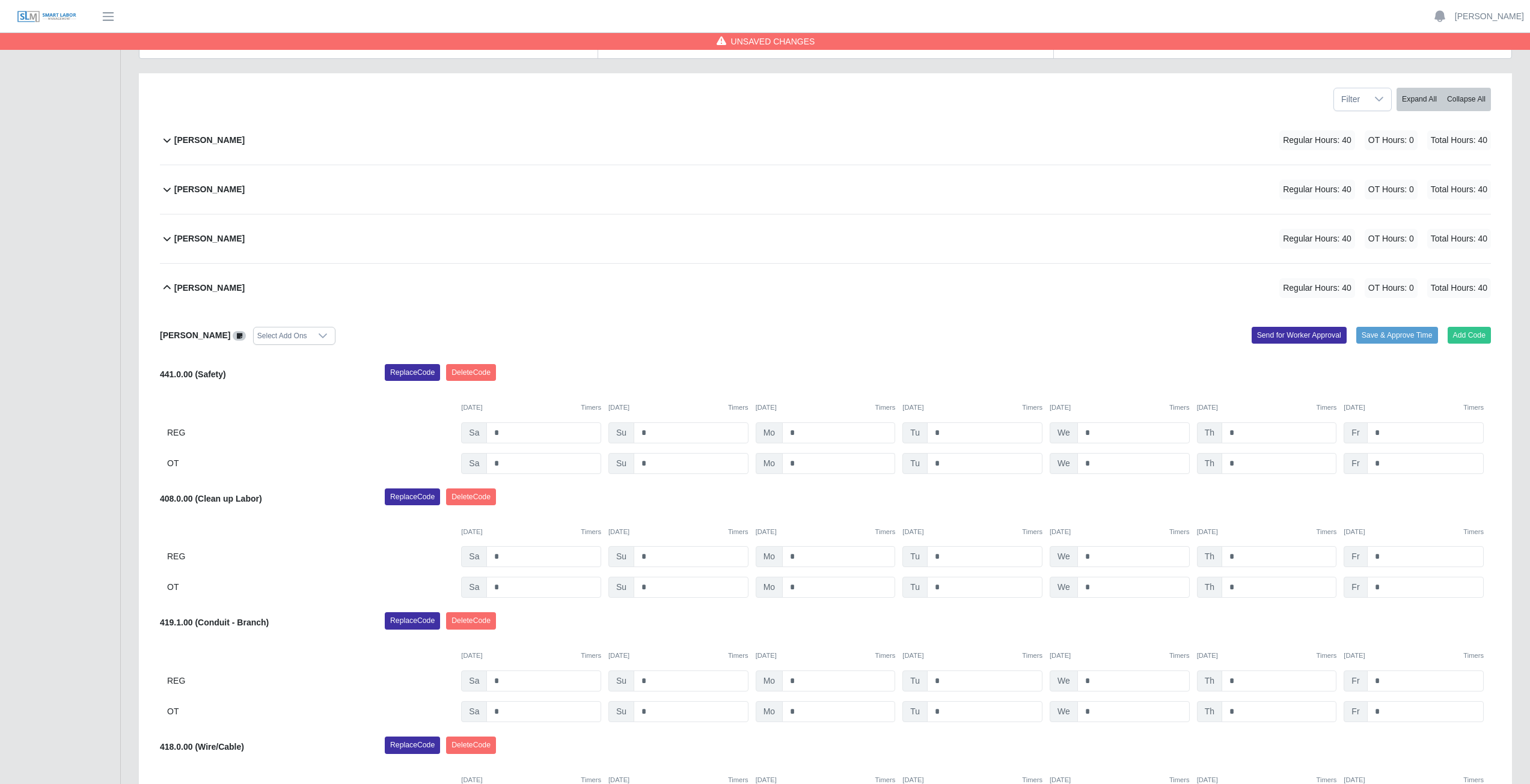
scroll to position [105, 0]
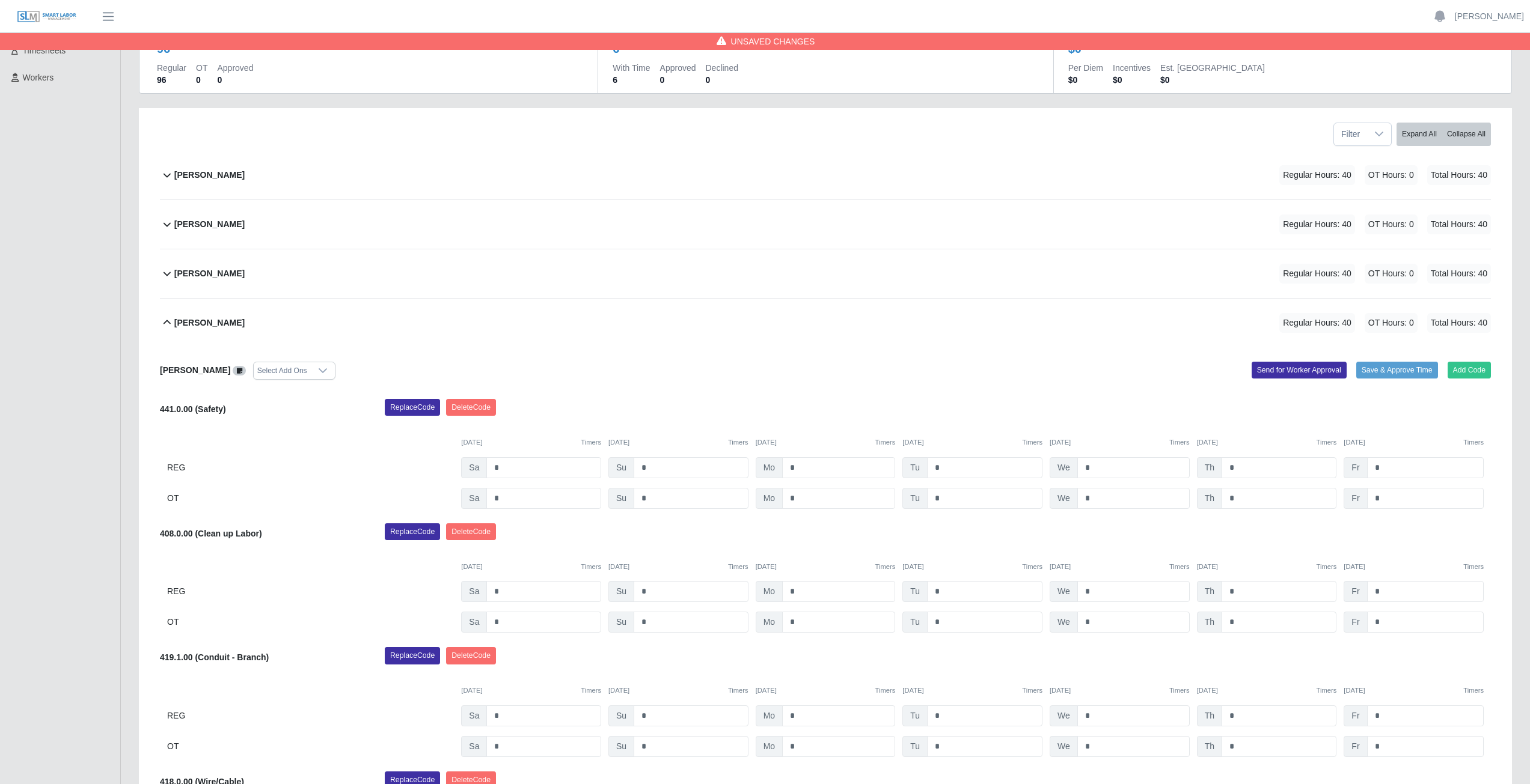
click at [166, 321] on icon at bounding box center [167, 322] width 8 height 4
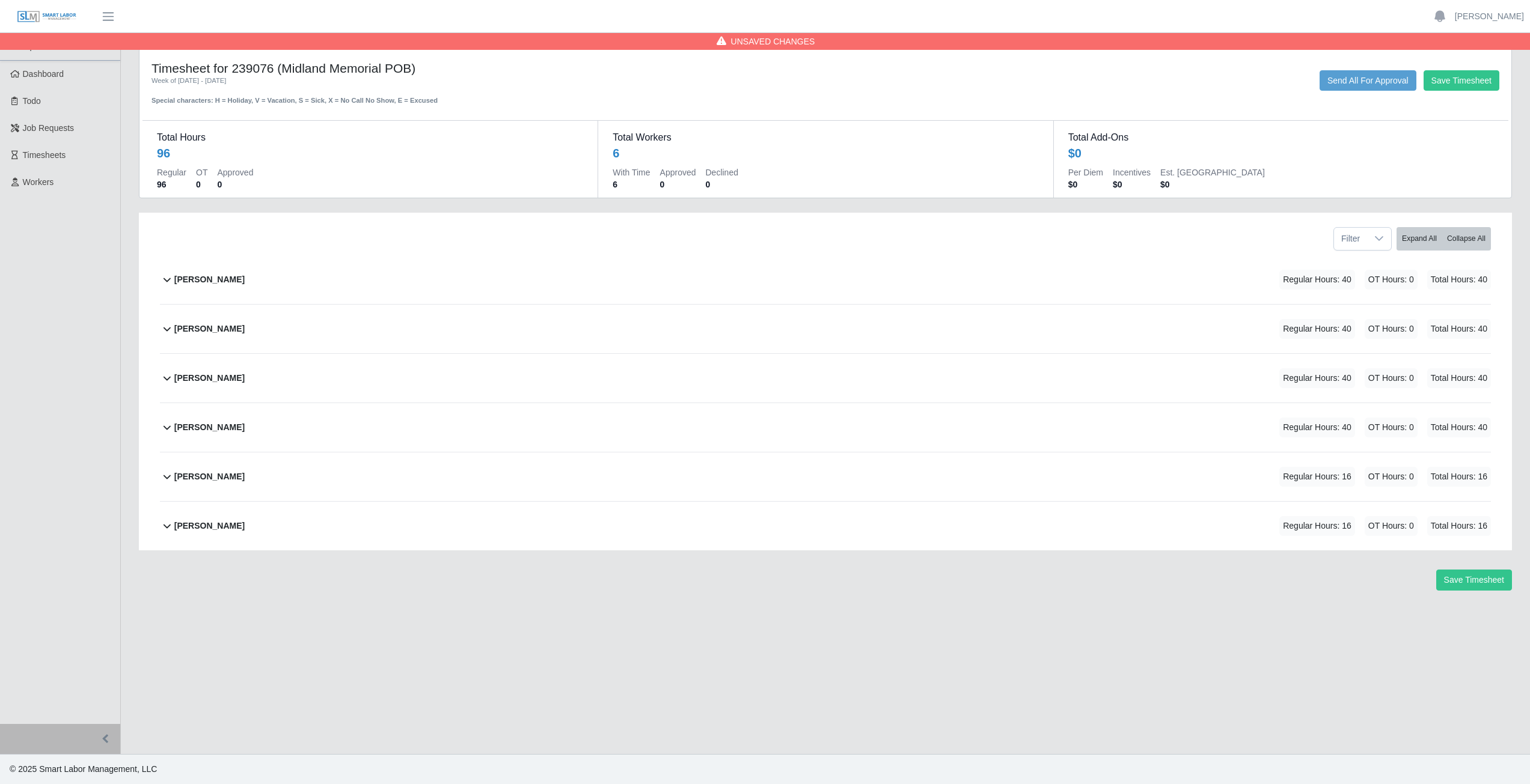
scroll to position [0, 0]
click at [166, 480] on icon at bounding box center [167, 476] width 14 height 14
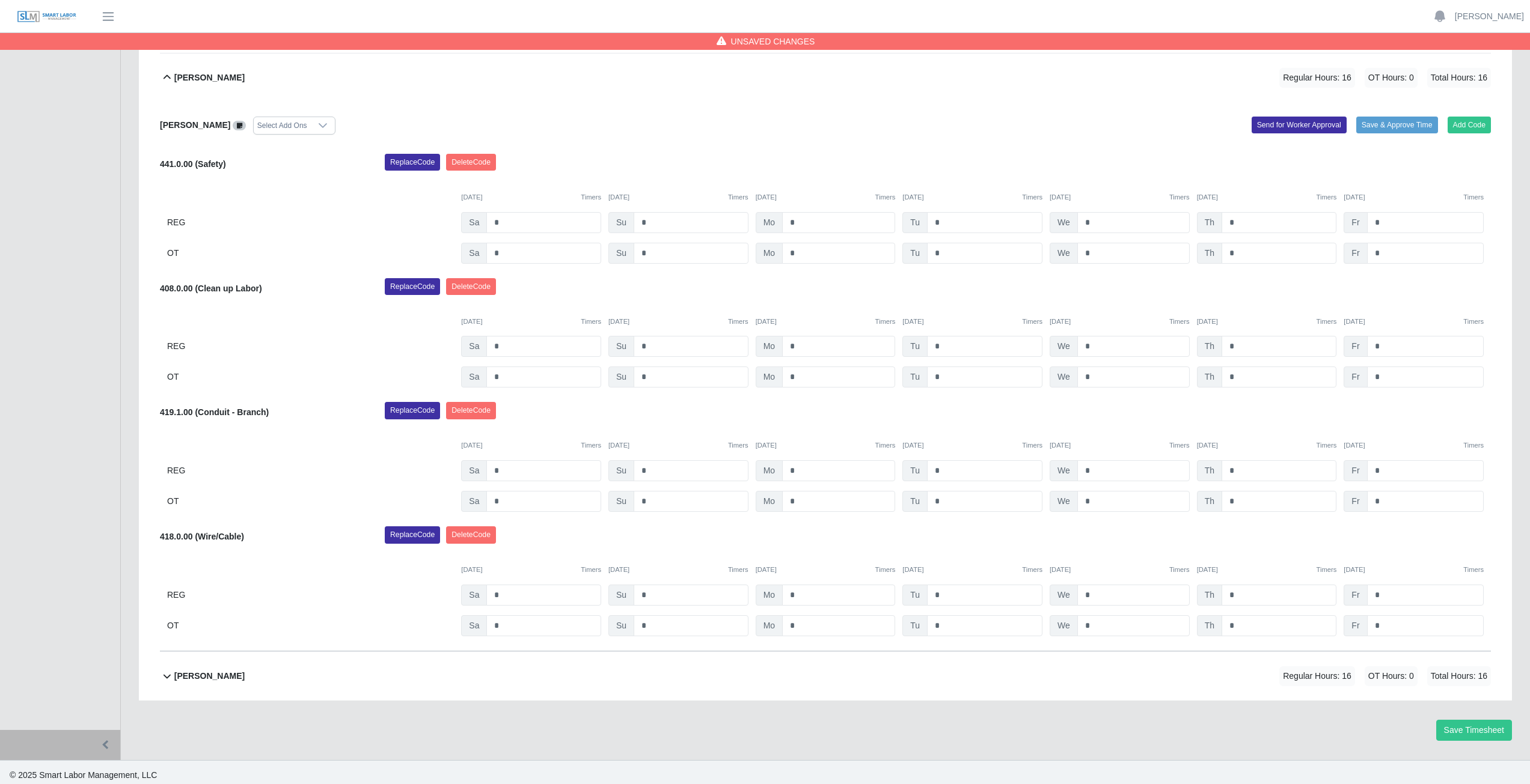
scroll to position [405, 0]
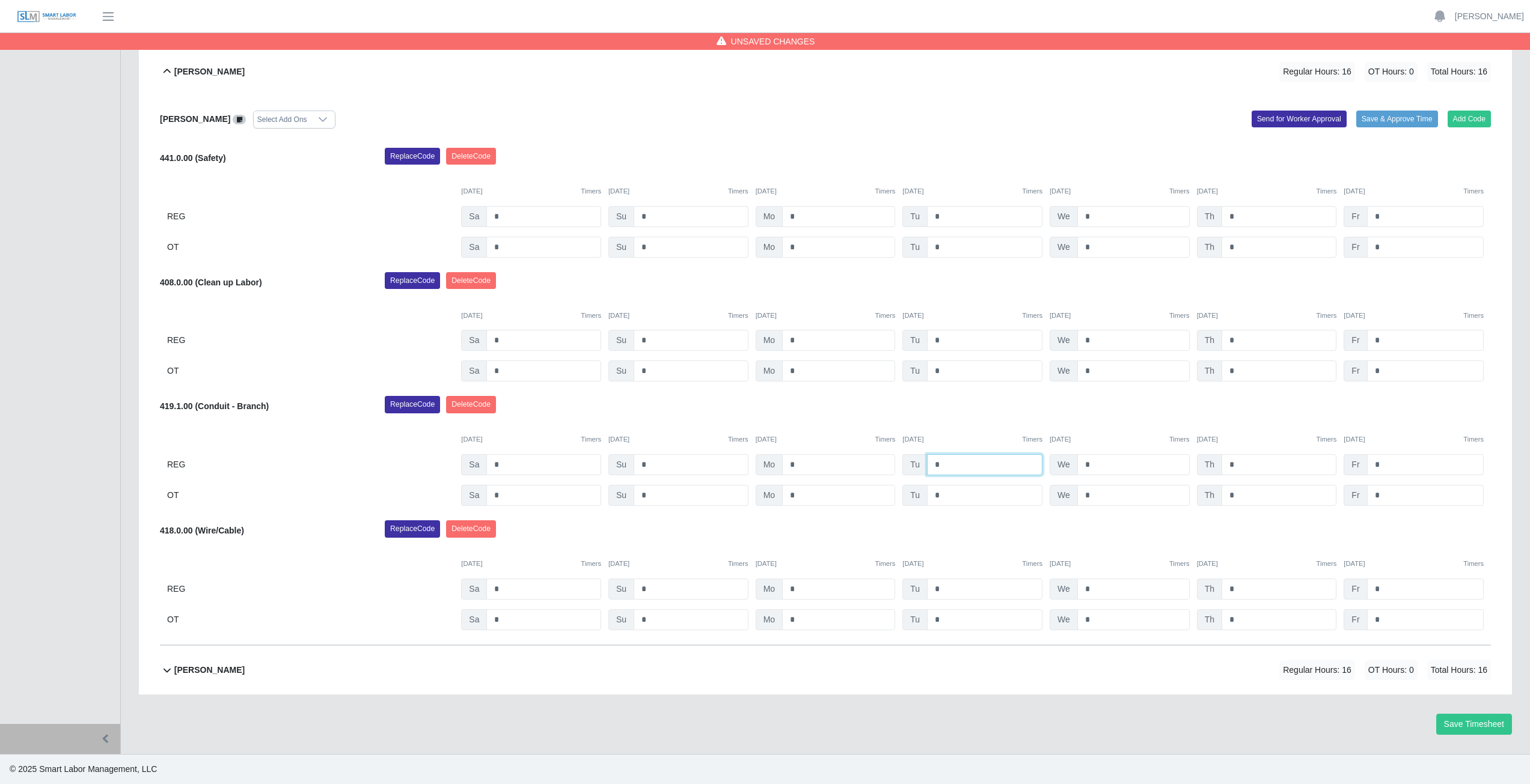
click at [947, 462] on input "*" at bounding box center [984, 464] width 115 height 21
type input "*"
drag, startPoint x: 970, startPoint y: 401, endPoint x: 1003, endPoint y: 466, distance: 72.9
click at [973, 419] on div "Replace Code [GEOGRAPHIC_DATA] Code" at bounding box center [938, 408] width 1124 height 24
click at [1099, 464] on input "*" at bounding box center [1133, 464] width 113 height 21
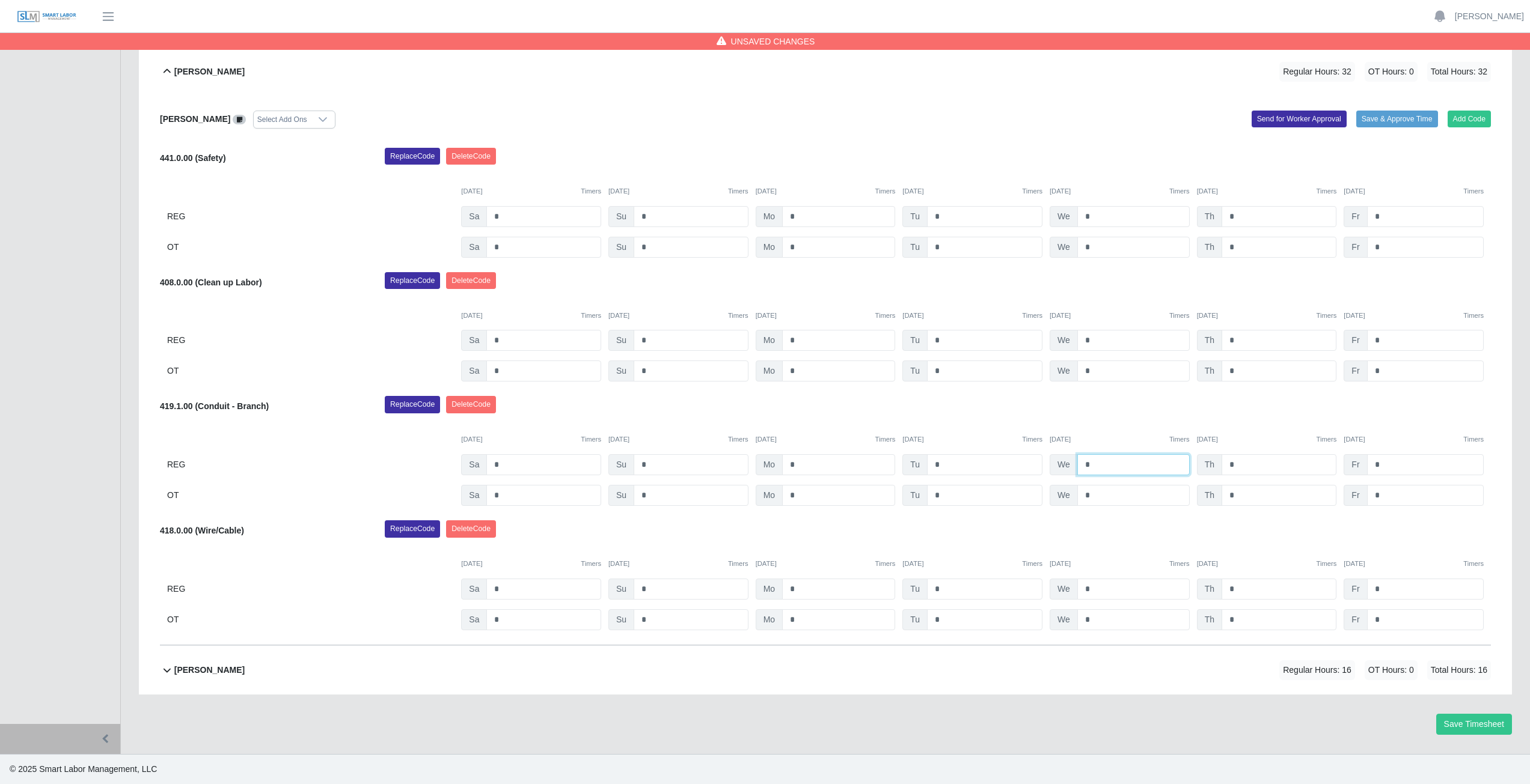
type input "*"
click at [1268, 415] on div "Replace Code [GEOGRAPHIC_DATA] Code" at bounding box center [938, 408] width 1124 height 24
click at [1240, 466] on input "*" at bounding box center [1279, 464] width 115 height 21
type input "*"
click at [1253, 426] on div "[DATE] Timers [DATE] Timers [DATE] Timers [DATE] Timers [DATE] Timers [DATE] Ti…" at bounding box center [825, 431] width 1330 height 25
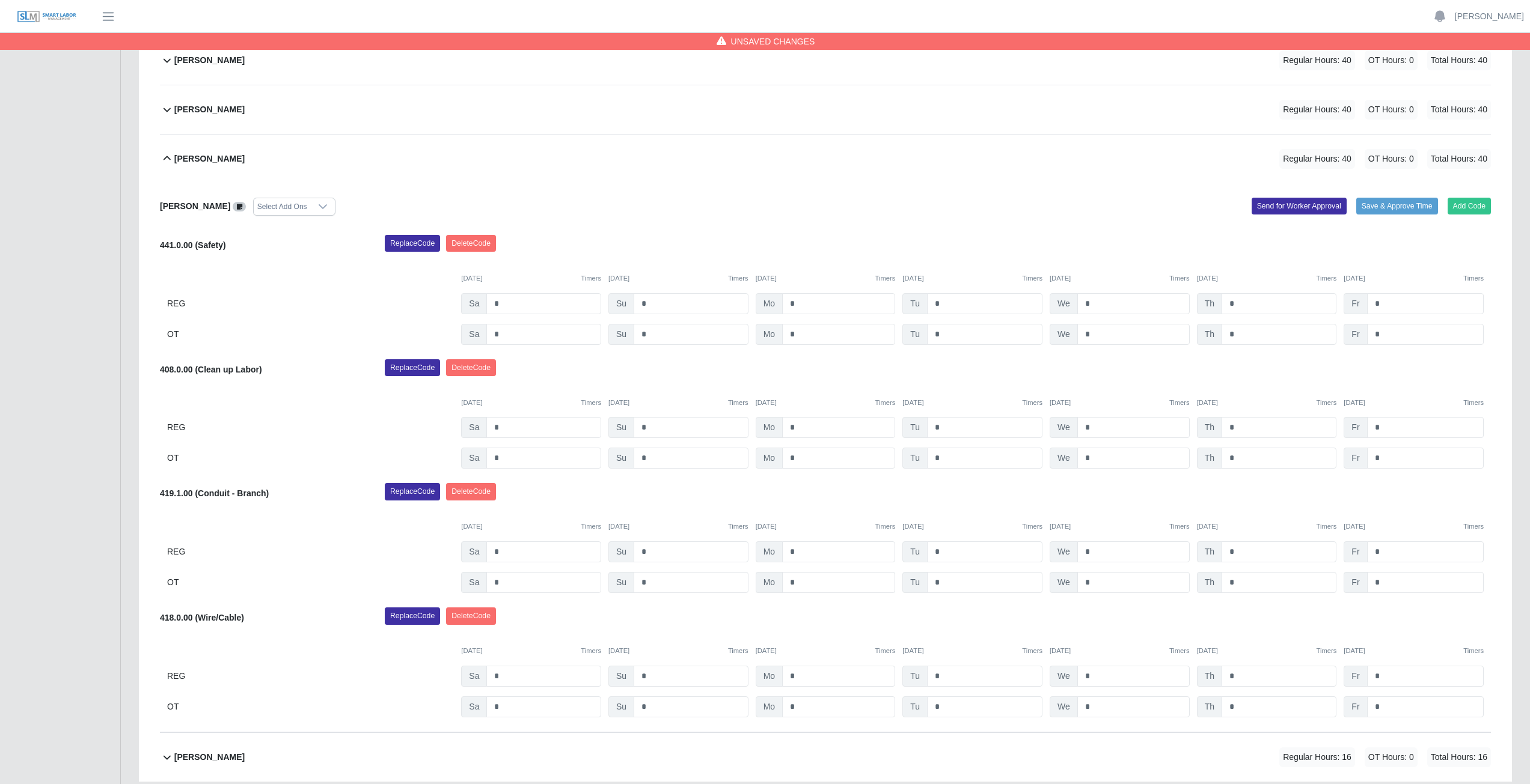
scroll to position [165, 0]
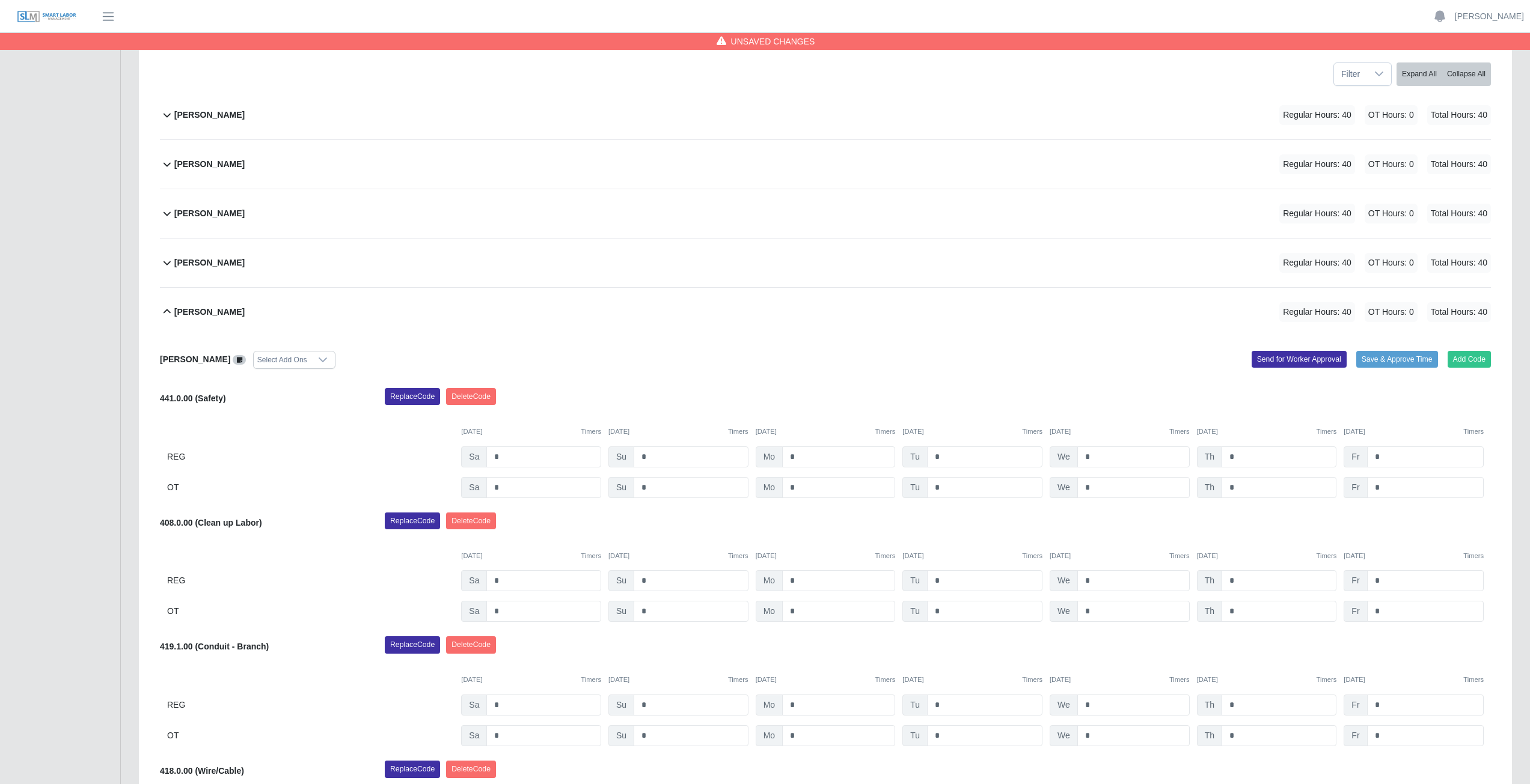
click at [164, 310] on icon at bounding box center [167, 311] width 14 height 14
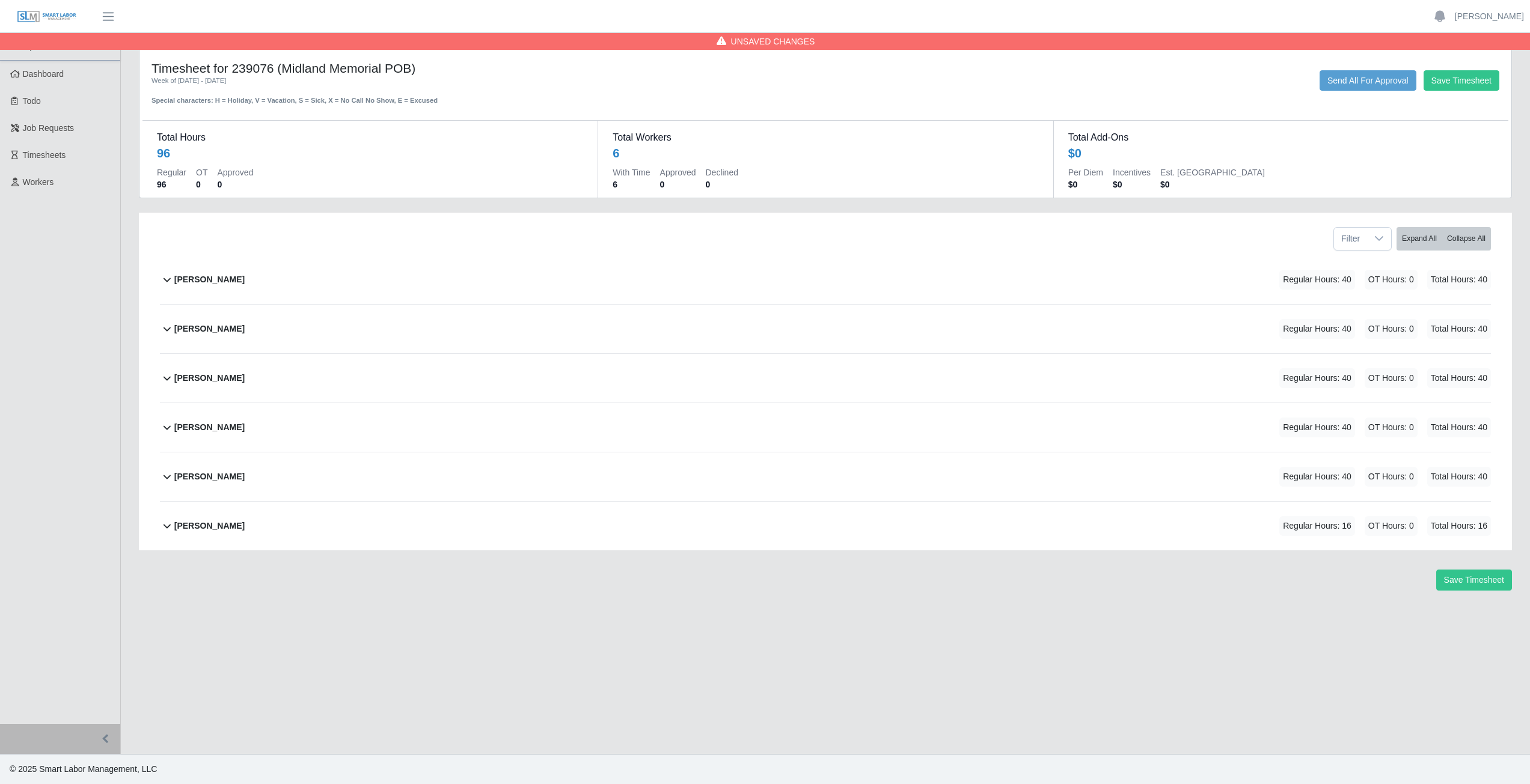
scroll to position [0, 0]
click at [166, 529] on icon at bounding box center [167, 525] width 14 height 14
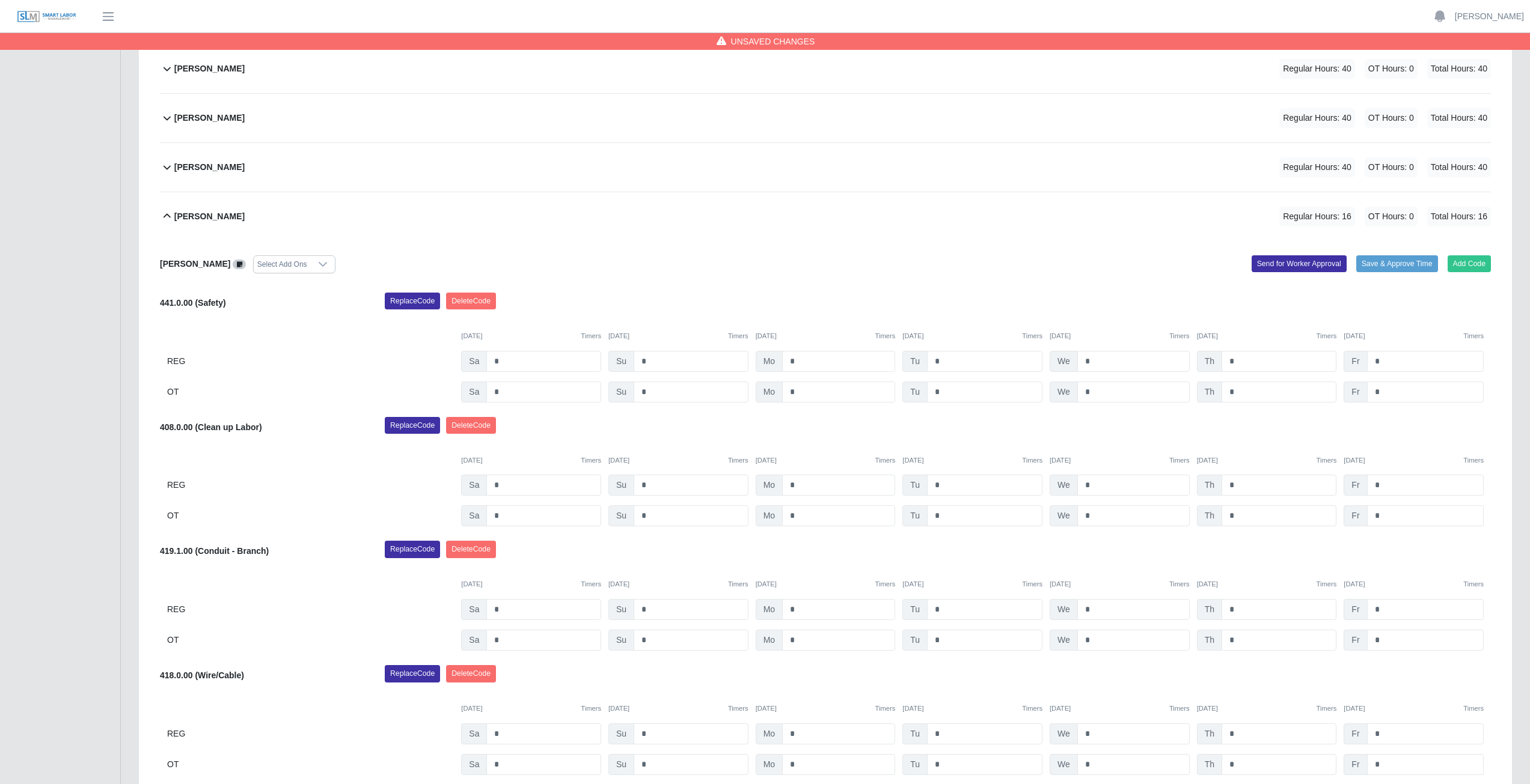
scroll to position [405, 0]
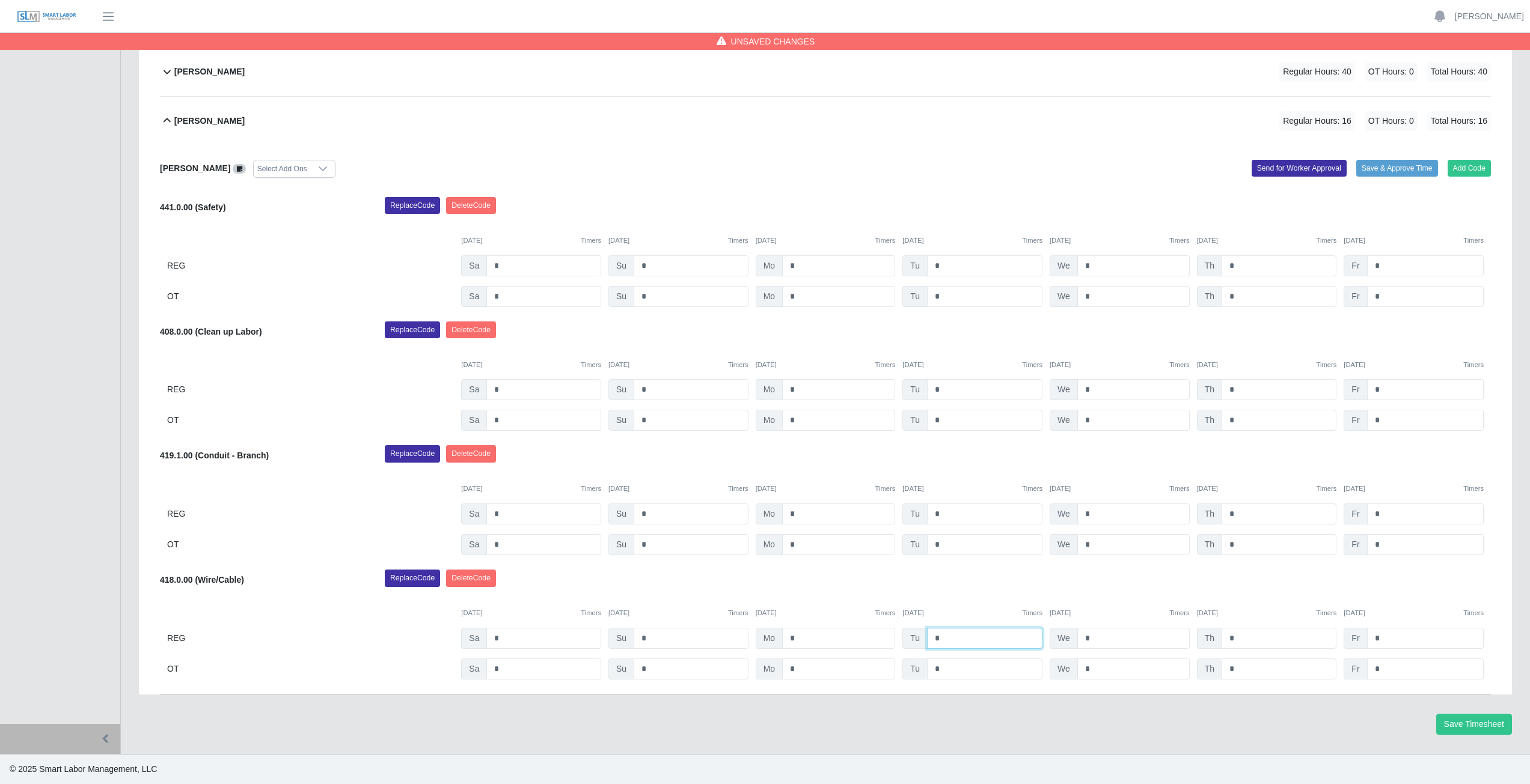
click at [945, 635] on input "*" at bounding box center [984, 638] width 115 height 21
type input "*"
click at [1003, 595] on div "[DATE] Timers [DATE] Timers [DATE] Timers [DATE] Timers [DATE] Timers [DATE] Ti…" at bounding box center [825, 606] width 1330 height 25
click at [1095, 638] on input "*" at bounding box center [1133, 638] width 113 height 21
type input "*"
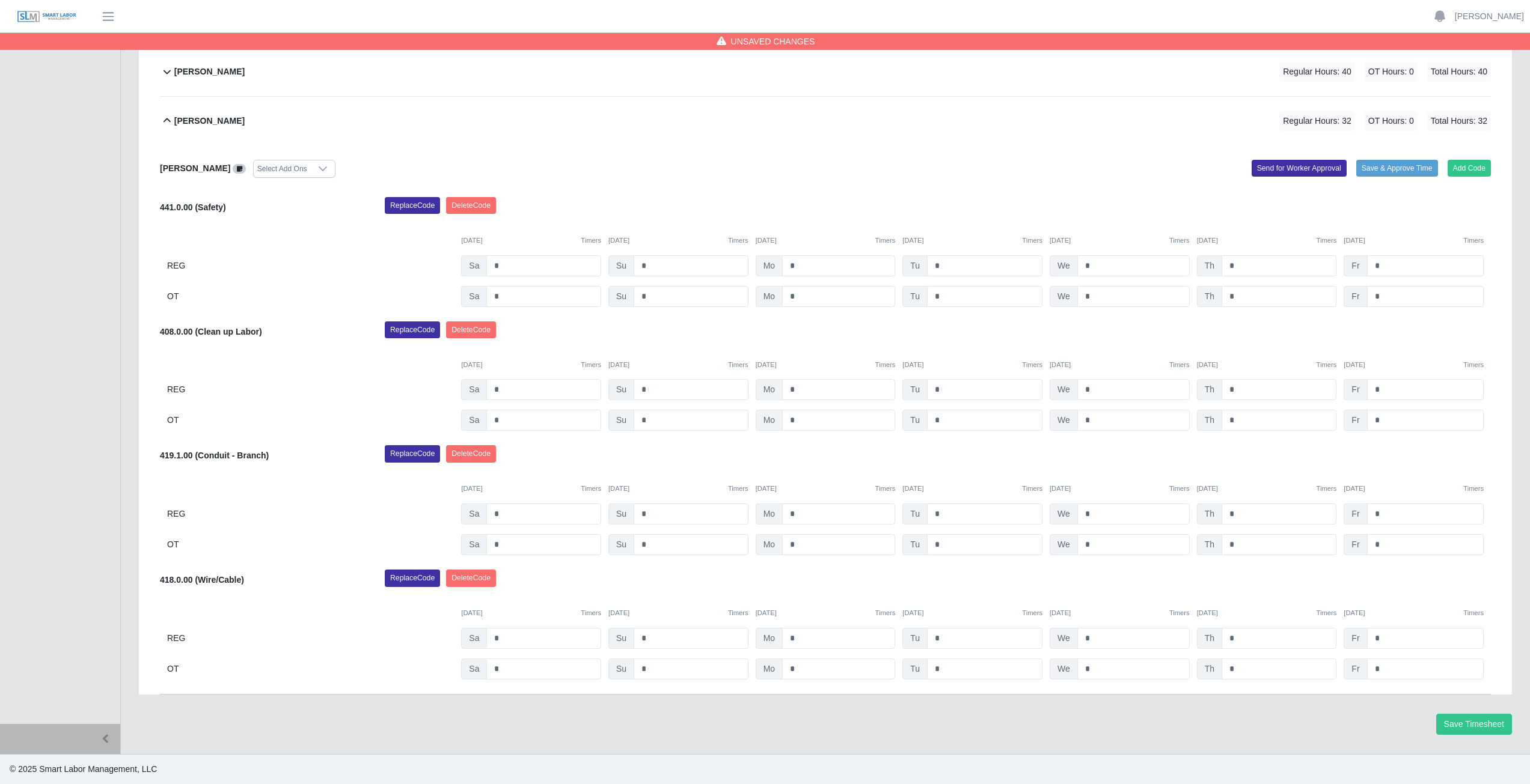
click at [1128, 581] on div "Replace Code [GEOGRAPHIC_DATA] Code" at bounding box center [938, 581] width 1124 height 24
click at [1247, 639] on input "*" at bounding box center [1279, 638] width 115 height 21
type input "*"
click at [1256, 571] on div "[PERSON_NAME] Select Add Ons Add Code Save & Approve Time Send for Worker Appro…" at bounding box center [825, 419] width 1330 height 549
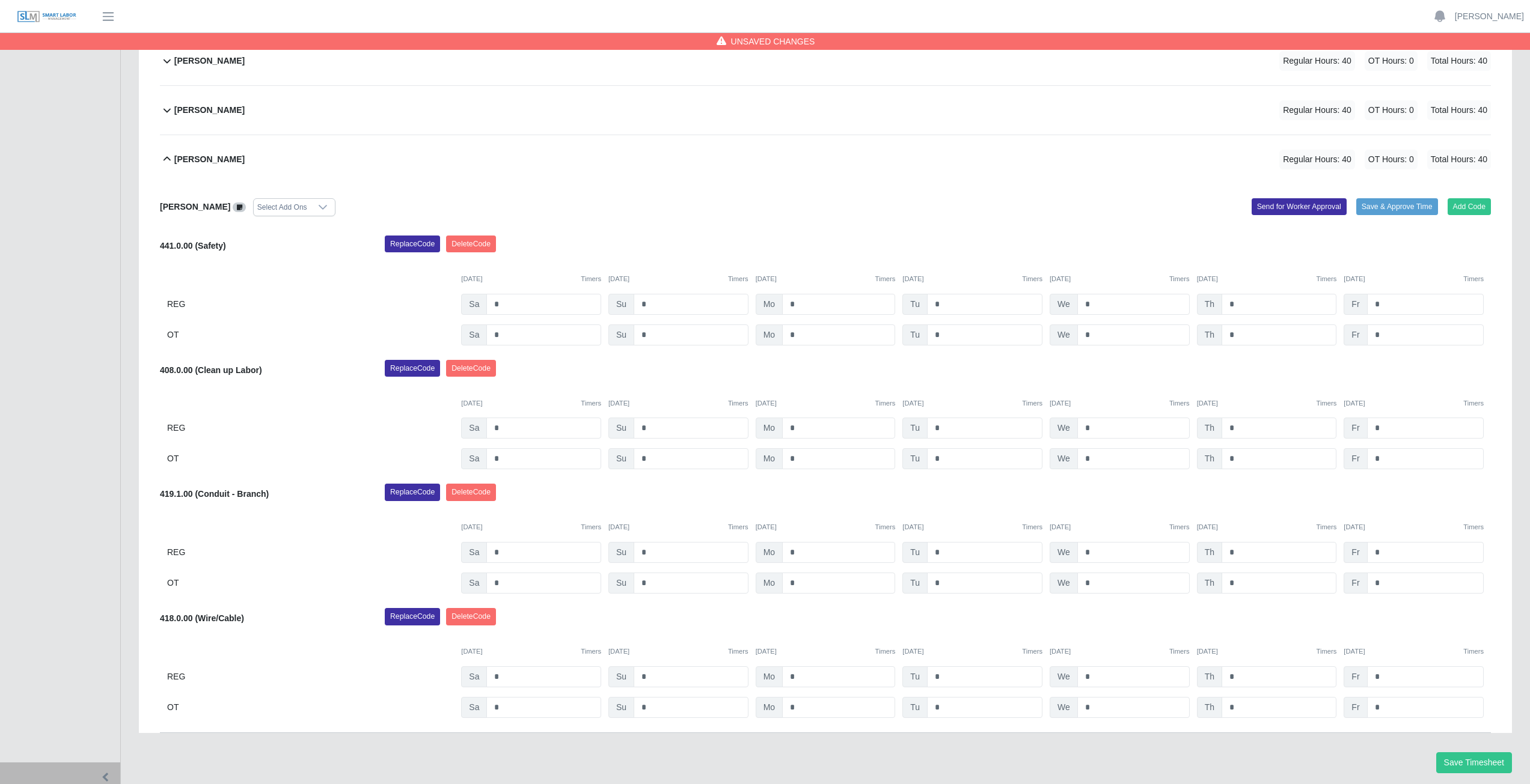
scroll to position [345, 0]
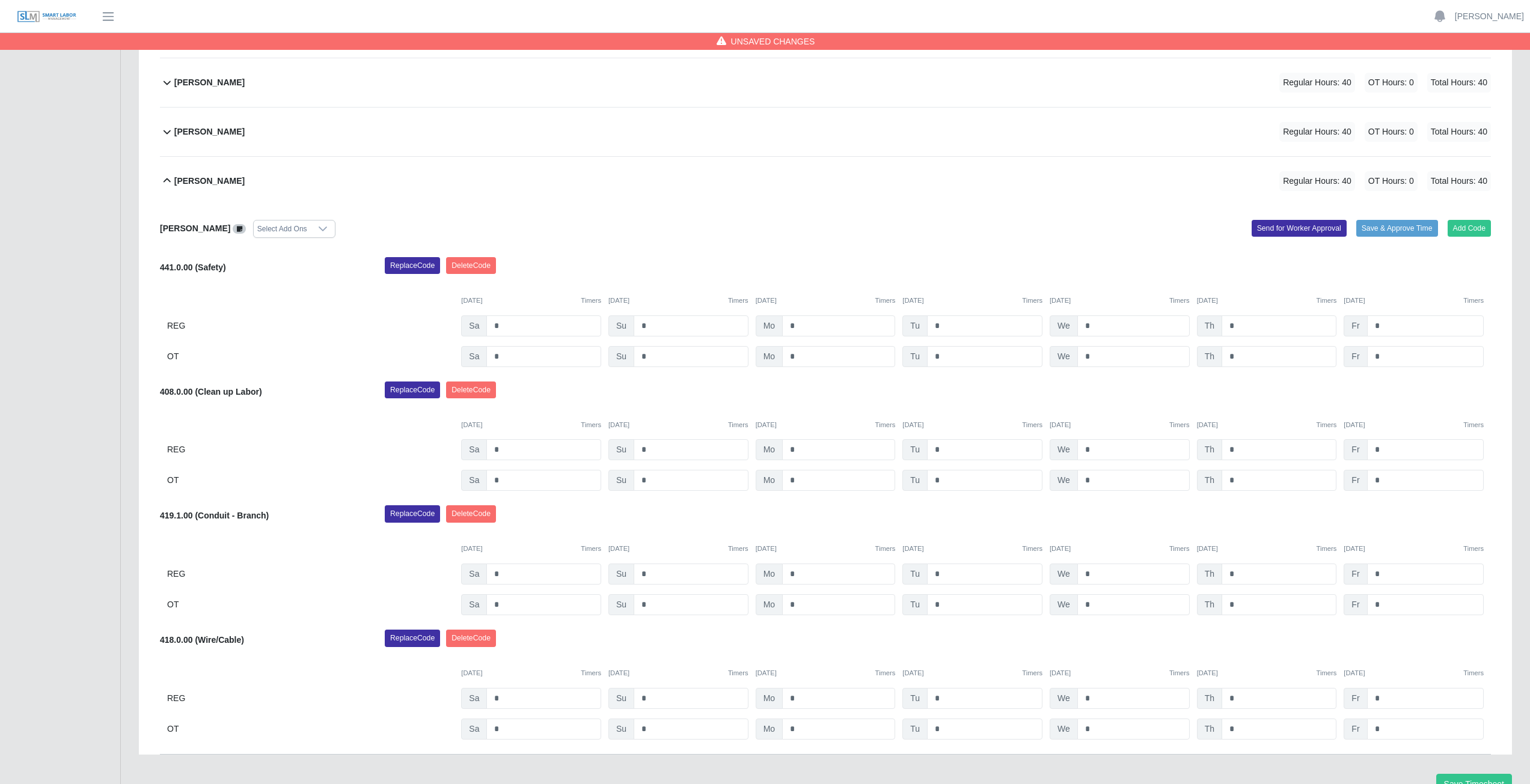
click at [163, 179] on icon at bounding box center [167, 180] width 14 height 14
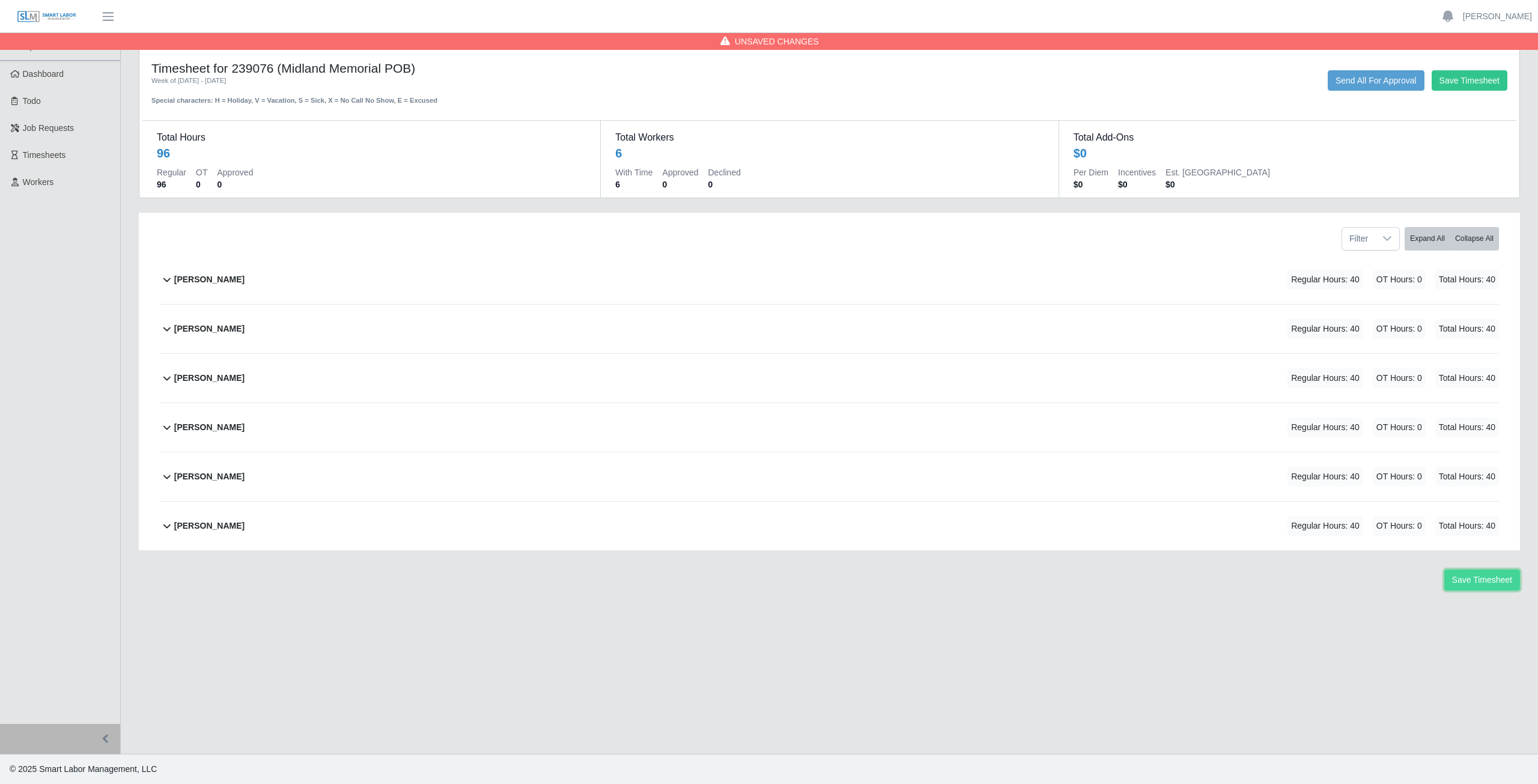
click at [1489, 582] on button "Save Timesheet" at bounding box center [1481, 579] width 75 height 21
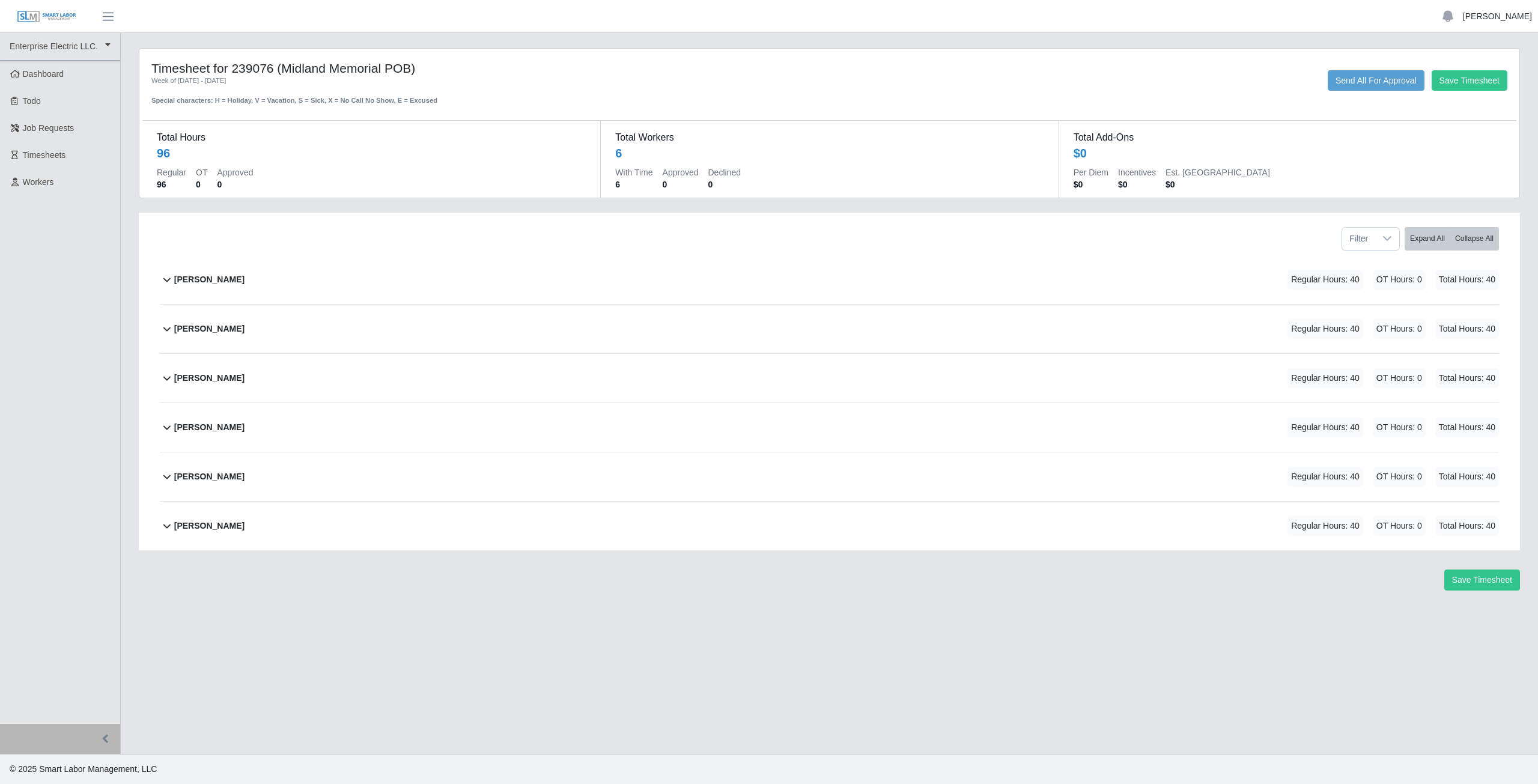
click at [1497, 17] on link "[PERSON_NAME]" at bounding box center [1497, 16] width 69 height 13
click at [1460, 88] on link "Logout" at bounding box center [1484, 84] width 108 height 25
